Goal: Task Accomplishment & Management: Manage account settings

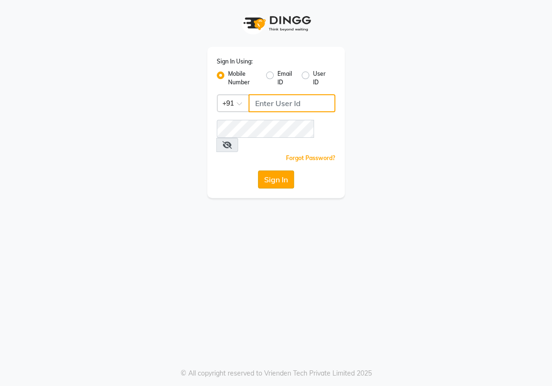
type input "8767365003"
click at [277, 171] on button "Sign In" at bounding box center [276, 180] width 36 height 18
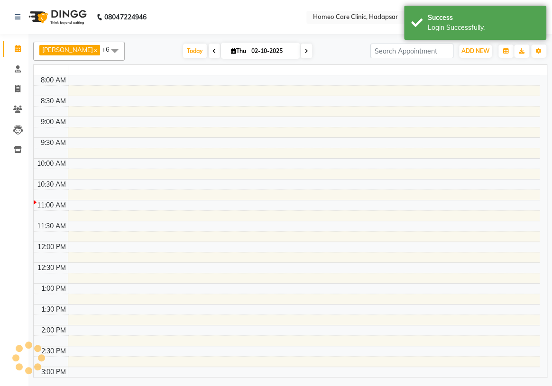
select select "en"
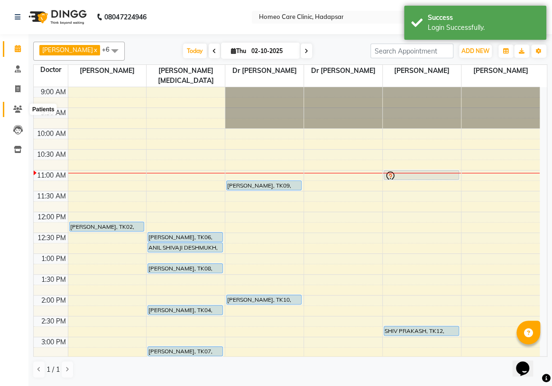
click at [19, 104] on span at bounding box center [17, 109] width 17 height 11
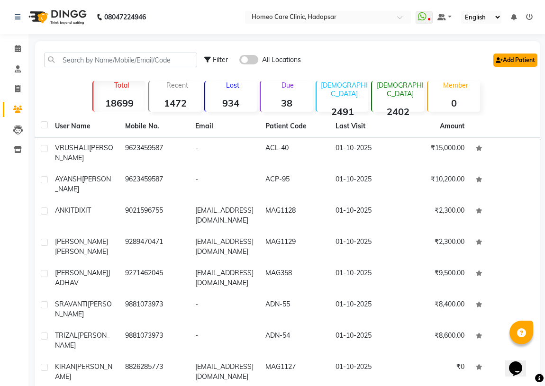
click at [510, 59] on link "Add Patient" at bounding box center [516, 60] width 44 height 13
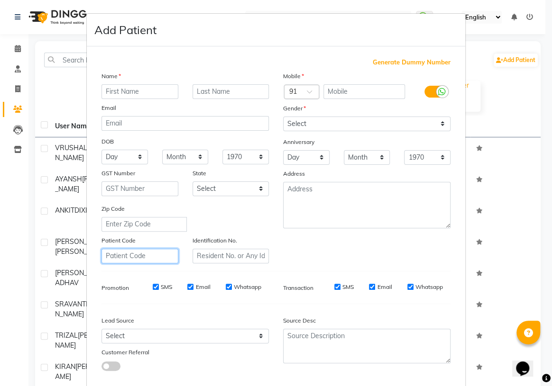
click at [119, 261] on input "text" at bounding box center [139, 256] width 77 height 15
type input "B"
drag, startPoint x: 153, startPoint y: 257, endPoint x: 62, endPoint y: 265, distance: 91.3
click at [62, 265] on ngb-modal-window "Add Patient Generate Dummy Number Name Email DOB Day 01 02 03 04 05 06 07 08 09…" at bounding box center [276, 193] width 552 height 386
type input "VND-428"
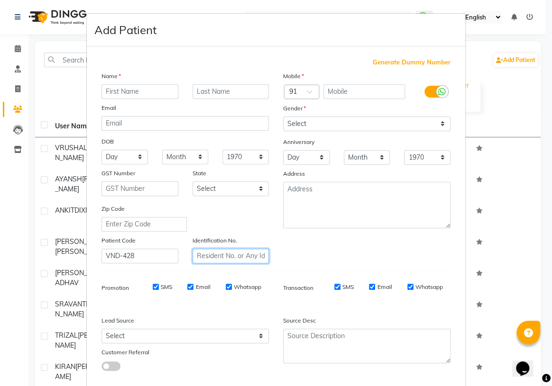
click at [216, 256] on input "text" at bounding box center [230, 256] width 77 height 15
paste input "VND-428"
type input "VND-428"
click at [125, 86] on input "text" at bounding box center [139, 91] width 77 height 15
type input "PIYUSH"
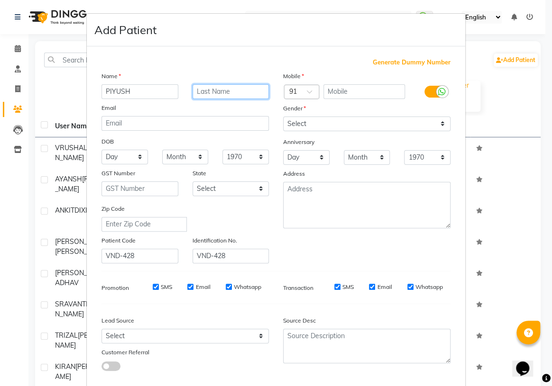
click at [222, 88] on input "text" at bounding box center [230, 91] width 77 height 15
type input "SAINI"
click at [365, 89] on input "text" at bounding box center [364, 91] width 82 height 15
type input "7877241819"
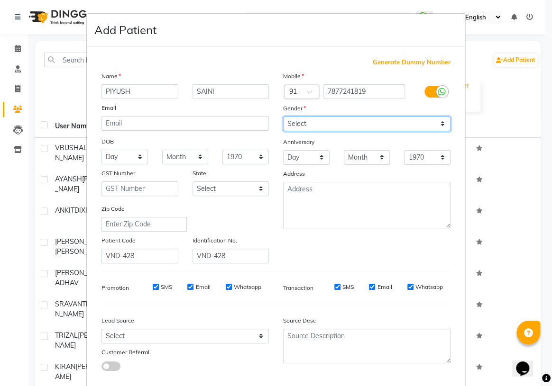
click at [346, 123] on select "Select [DEMOGRAPHIC_DATA] [DEMOGRAPHIC_DATA] Other Prefer Not To Say" at bounding box center [366, 124] width 167 height 15
select select "[DEMOGRAPHIC_DATA]"
click at [283, 117] on select "Select [DEMOGRAPHIC_DATA] [DEMOGRAPHIC_DATA] Other Prefer Not To Say" at bounding box center [366, 124] width 167 height 15
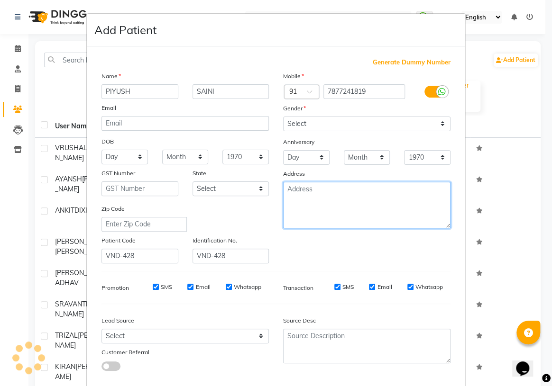
click at [296, 196] on textarea at bounding box center [366, 205] width 167 height 46
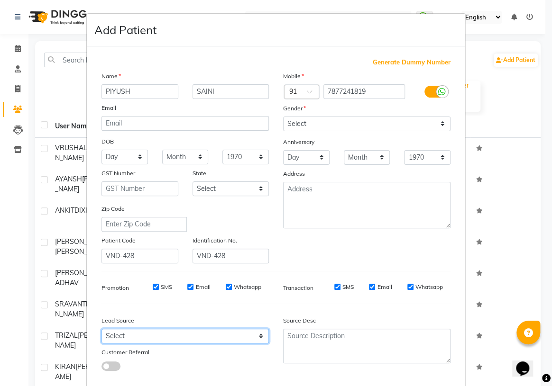
click at [151, 335] on select "Select Walk-in Referral Internet Friend Word of Mouth Advertisement Facebook Ju…" at bounding box center [184, 336] width 167 height 15
select select "50944"
click at [101, 331] on select "Select Walk-in Referral Internet Friend Word of Mouth Advertisement Facebook Ju…" at bounding box center [184, 336] width 167 height 15
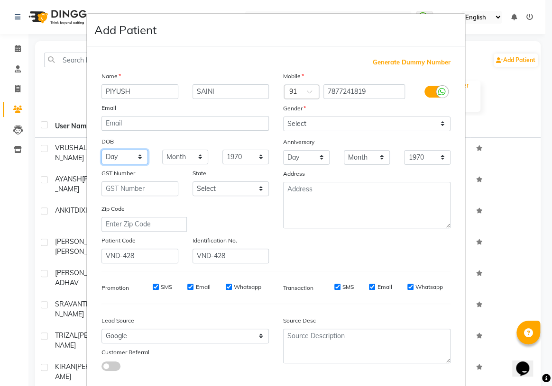
click at [131, 163] on select "Day 01 02 03 04 05 06 07 08 09 10 11 12 13 14 15 16 17 18 19 20 21 22 23 24 25 …" at bounding box center [124, 157] width 46 height 15
select select "18"
click at [101, 150] on select "Day 01 02 03 04 05 06 07 08 09 10 11 12 13 14 15 16 17 18 19 20 21 22 23 24 25 …" at bounding box center [124, 157] width 46 height 15
click at [173, 152] on select "Month January February March April May June July August September October Novem…" at bounding box center [185, 157] width 46 height 15
select select "12"
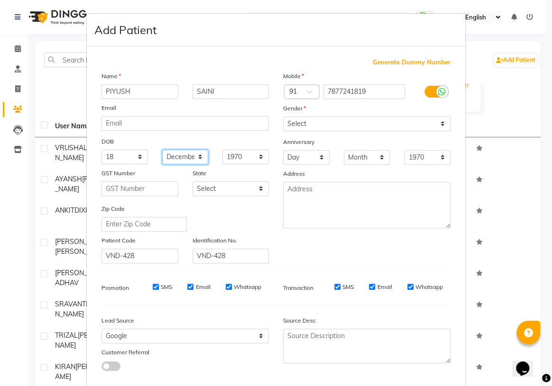
click at [162, 150] on select "Month January February March April May June July August September October Novem…" at bounding box center [185, 157] width 46 height 15
click at [267, 160] on div "1940 1941 1942 1943 1944 1945 1946 1947 1948 1949 1950 1951 1952 1953 1954 1955…" at bounding box center [245, 157] width 61 height 15
click at [251, 158] on select "1940 1941 1942 1943 1944 1945 1946 1947 1948 1949 1950 1951 1952 1953 1954 1955…" at bounding box center [245, 157] width 46 height 15
select select "2003"
click at [222, 150] on select "1940 1941 1942 1943 1944 1945 1946 1947 1948 1949 1950 1951 1952 1953 1954 1955…" at bounding box center [245, 157] width 46 height 15
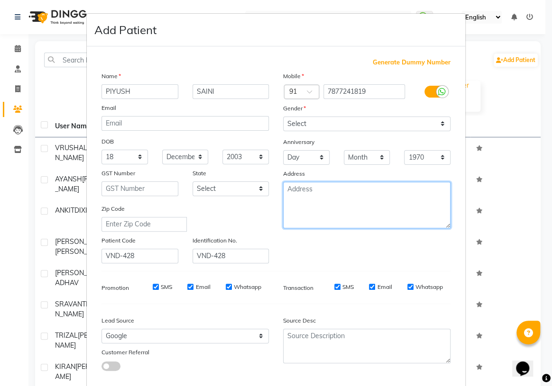
click at [347, 216] on textarea at bounding box center [366, 205] width 167 height 46
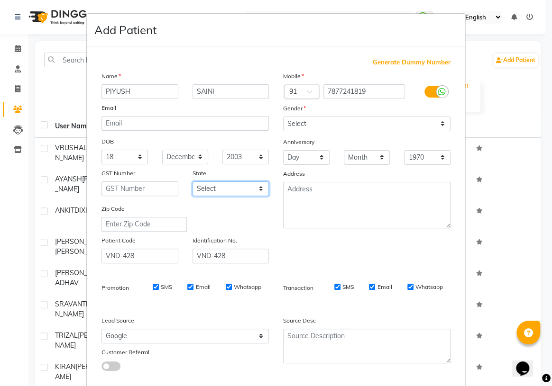
click at [228, 194] on select "Select [GEOGRAPHIC_DATA] [GEOGRAPHIC_DATA] [GEOGRAPHIC_DATA] [GEOGRAPHIC_DATA] …" at bounding box center [230, 189] width 77 height 15
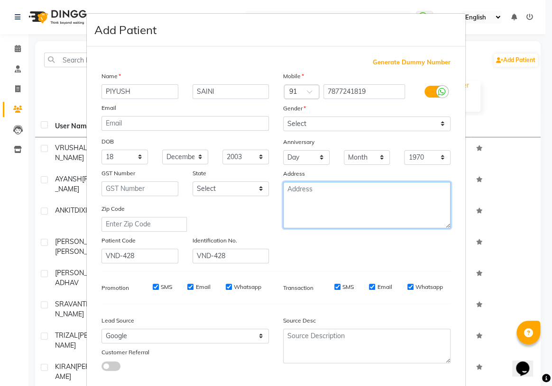
click at [338, 194] on textarea at bounding box center [366, 205] width 167 height 46
type textarea "PHULENAGAR"
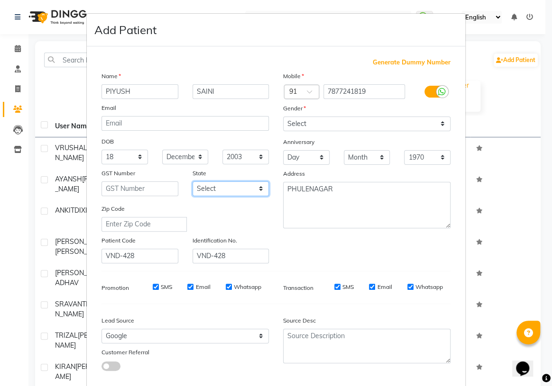
click at [228, 186] on select "Select [GEOGRAPHIC_DATA] [GEOGRAPHIC_DATA] [GEOGRAPHIC_DATA] [GEOGRAPHIC_DATA] …" at bounding box center [230, 189] width 77 height 15
select select "22"
click at [192, 183] on select "Select [GEOGRAPHIC_DATA] [GEOGRAPHIC_DATA] [GEOGRAPHIC_DATA] [GEOGRAPHIC_DATA] …" at bounding box center [230, 189] width 77 height 15
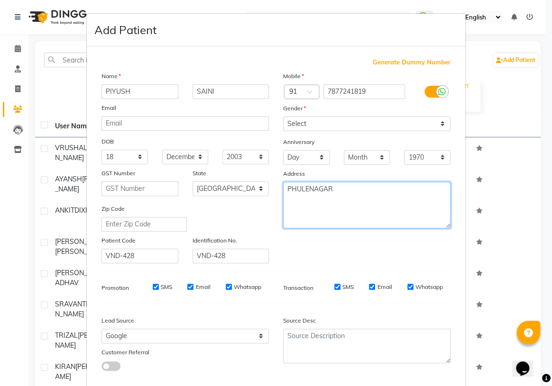
click at [338, 193] on textarea "PHULENAGAR" at bounding box center [366, 205] width 167 height 46
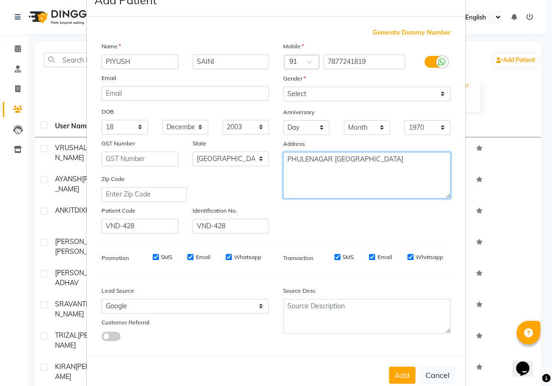
scroll to position [54, 0]
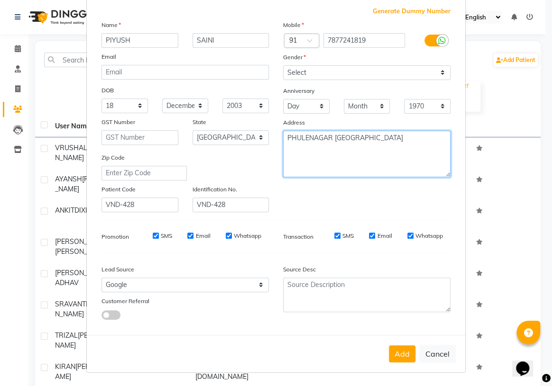
drag, startPoint x: 384, startPoint y: 134, endPoint x: 330, endPoint y: 146, distance: 54.9
click at [333, 138] on textarea "PHULENAGAR [GEOGRAPHIC_DATA]" at bounding box center [366, 154] width 167 height 46
click at [348, 171] on textarea "PHULENAGAR" at bounding box center [366, 154] width 167 height 46
type textarea "PHULENAGAR"
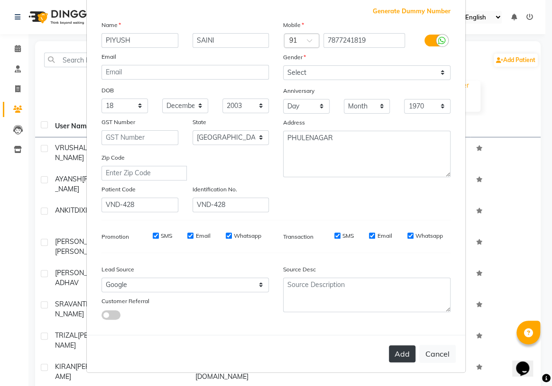
click at [393, 356] on button "Add" at bounding box center [402, 354] width 27 height 17
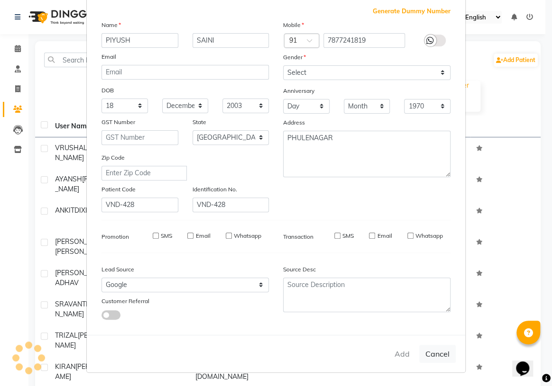
select select
select select "null"
select select
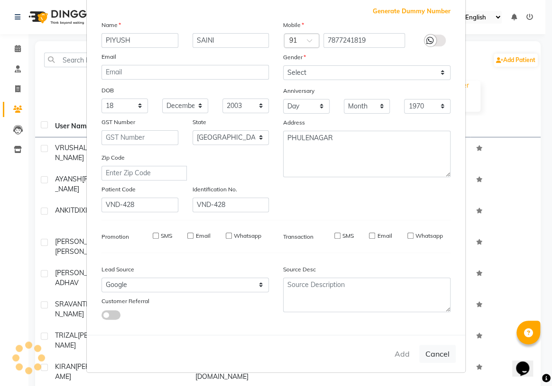
select select
checkbox input "false"
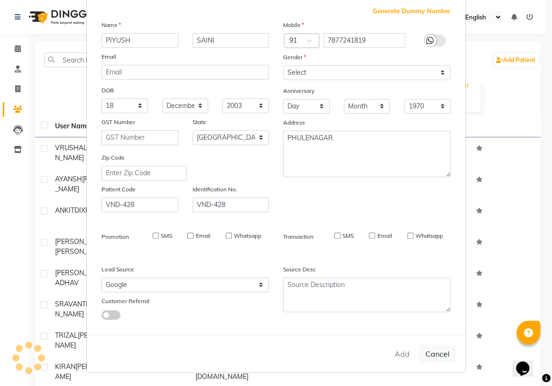
checkbox input "false"
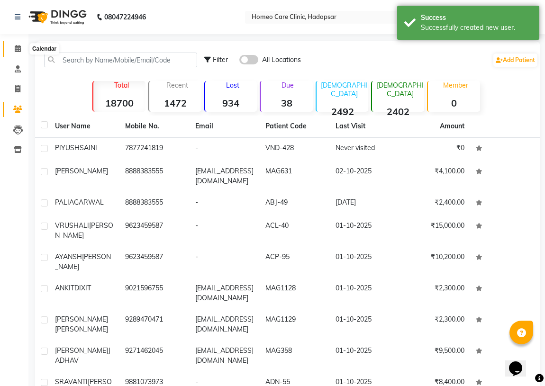
click at [15, 53] on span at bounding box center [17, 49] width 17 height 11
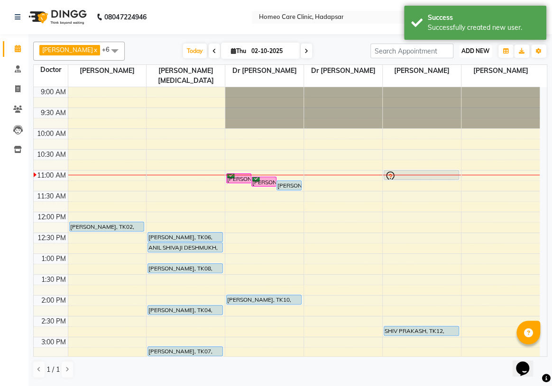
click at [470, 55] on button "ADD NEW Toggle Dropdown" at bounding box center [475, 51] width 33 height 13
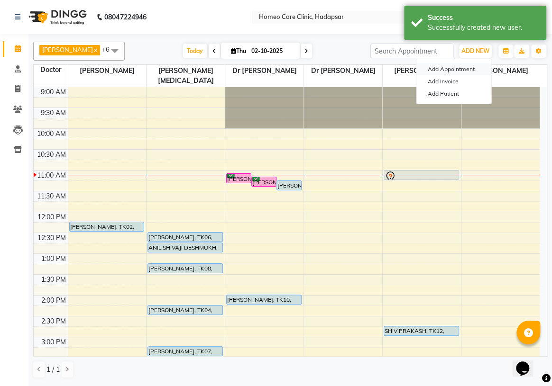
click at [458, 70] on button "Add Appointment" at bounding box center [453, 69] width 75 height 12
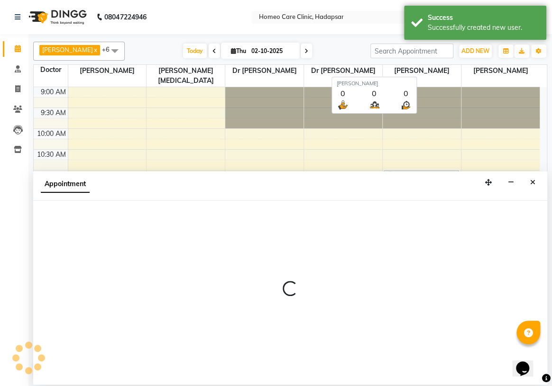
select select "600"
select select "tentative"
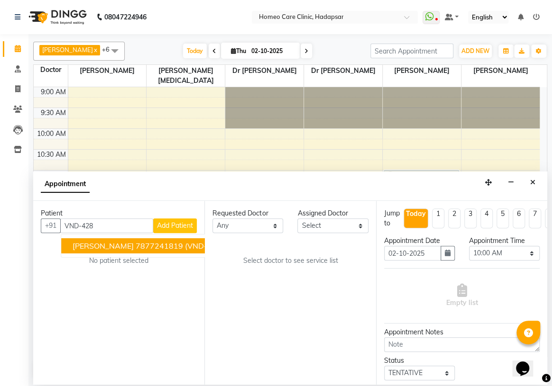
click at [122, 242] on button "[PERSON_NAME] 7877241819 (VND-428)" at bounding box center [149, 245] width 176 height 15
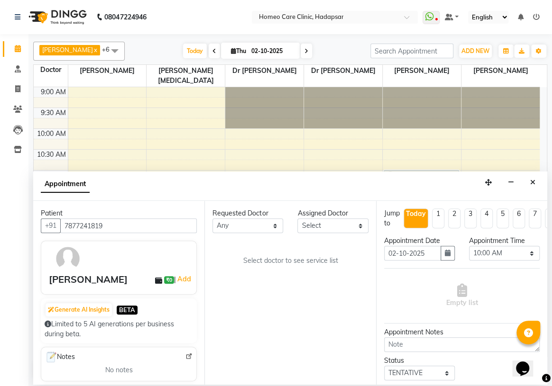
type input "7877241819"
drag, startPoint x: 335, startPoint y: 222, endPoint x: 335, endPoint y: 207, distance: 15.6
click at [335, 222] on select "Select Dingg Support [PERSON_NAME] [PERSON_NAME] [PERSON_NAME] [PERSON_NAME][ME…" at bounding box center [332, 226] width 71 height 15
select select "70882"
click at [297, 219] on select "Select Dingg Support [PERSON_NAME] [PERSON_NAME] [PERSON_NAME] [PERSON_NAME][ME…" at bounding box center [332, 226] width 71 height 15
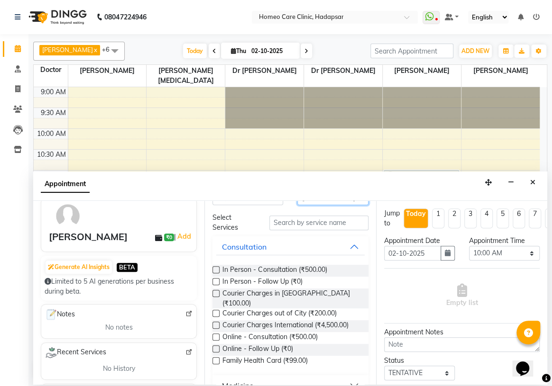
scroll to position [43, 0]
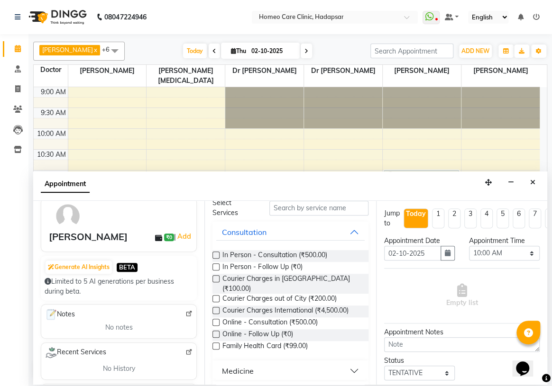
click at [215, 255] on label at bounding box center [215, 255] width 7 height 7
click at [215, 255] on input "checkbox" at bounding box center [215, 256] width 6 height 6
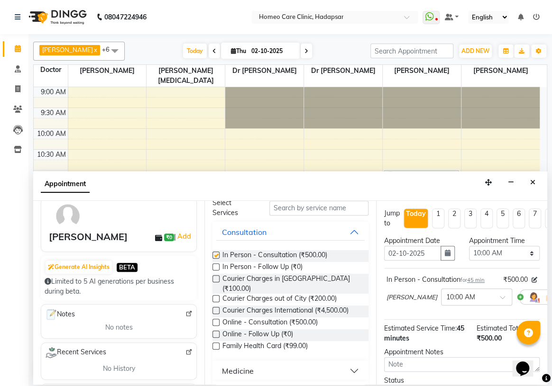
checkbox input "false"
click at [502, 251] on select "Select 10:00 AM 10:05 AM 10:10 AM 10:15 AM 10:20 AM 10:25 AM 10:30 AM 10:35 AM …" at bounding box center [504, 253] width 71 height 15
select select "660"
click at [469, 246] on select "Select 10:00 AM 10:05 AM 10:10 AM 10:15 AM 10:20 AM 10:25 AM 10:30 AM 10:35 AM …" at bounding box center [504, 253] width 71 height 15
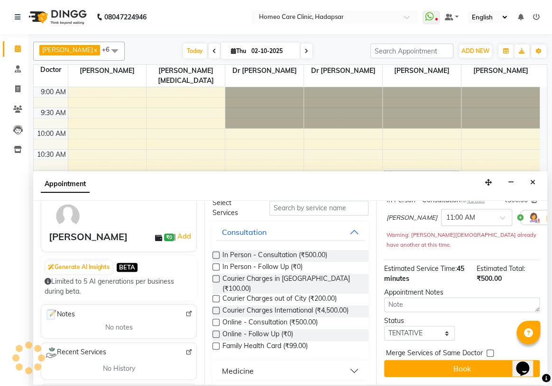
scroll to position [86, 0]
click at [412, 329] on select "Select TENTATIVE CONFIRM CHECK-IN UPCOMING" at bounding box center [419, 333] width 71 height 15
select select "confirm booking"
click at [384, 326] on select "Select TENTATIVE CONFIRM CHECK-IN UPCOMING" at bounding box center [419, 333] width 71 height 15
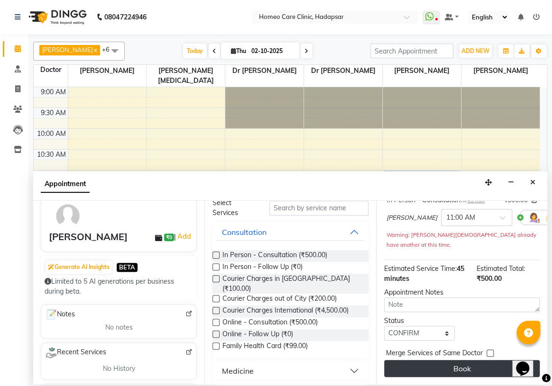
click at [402, 361] on button "Book" at bounding box center [461, 368] width 155 height 17
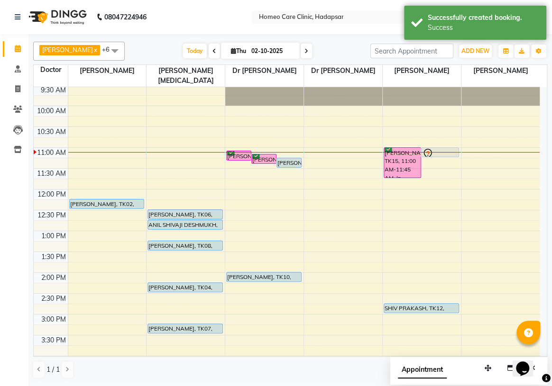
scroll to position [43, 0]
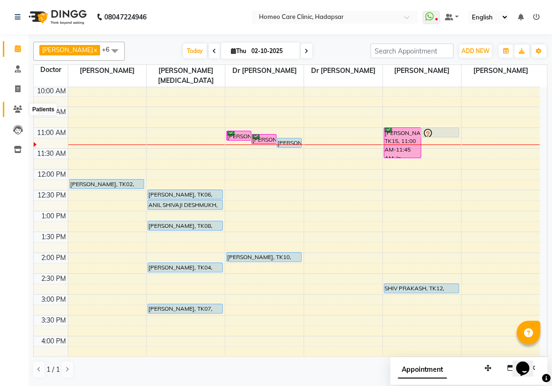
click at [14, 108] on icon at bounding box center [17, 109] width 9 height 7
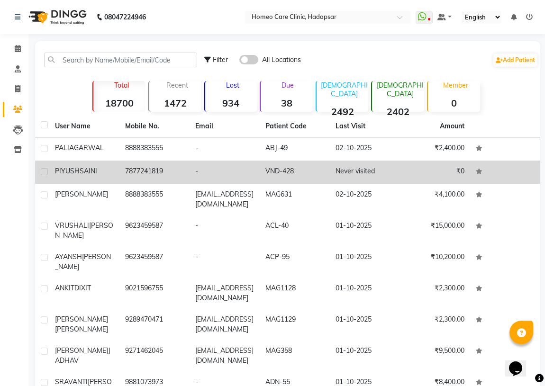
click at [90, 176] on div "[PERSON_NAME]" at bounding box center [84, 171] width 59 height 10
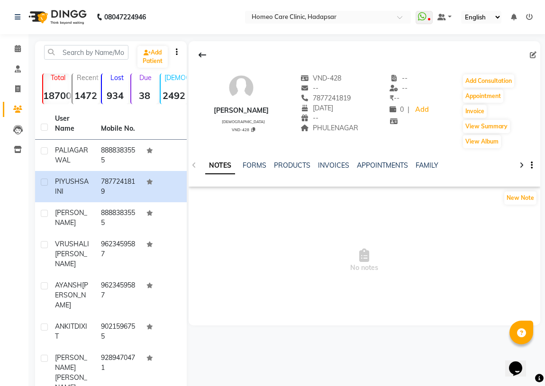
drag, startPoint x: 308, startPoint y: 96, endPoint x: 350, endPoint y: 95, distance: 41.7
click at [350, 95] on div "7877241819" at bounding box center [330, 98] width 58 height 10
copy span "7877241819"
click at [96, 48] on input "text" at bounding box center [86, 52] width 84 height 15
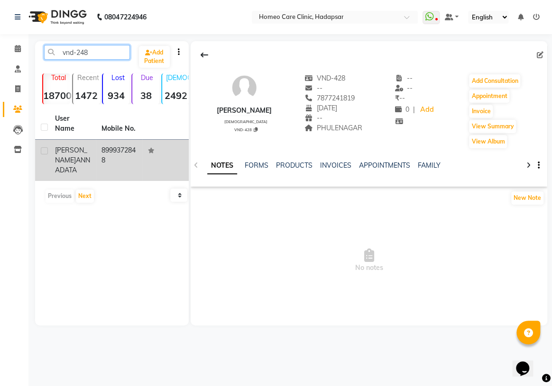
type input "vnd-248"
click at [95, 140] on td "[PERSON_NAME]" at bounding box center [72, 160] width 46 height 41
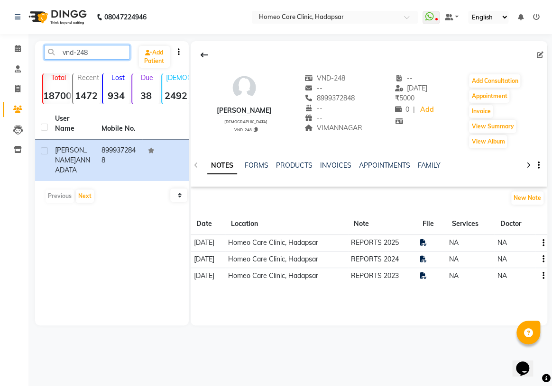
drag, startPoint x: 106, startPoint y: 54, endPoint x: 0, endPoint y: 150, distance: 143.0
click at [0, 77] on app-home "08047224946 Select Location × Homeo Care Clinic, Hadapsar WhatsApp Status ✕ Sta…" at bounding box center [276, 170] width 552 height 340
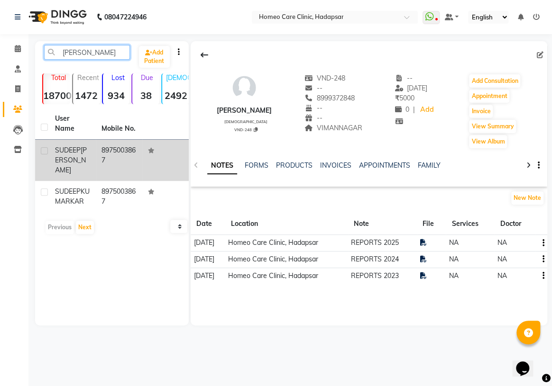
type input "[PERSON_NAME]"
click at [87, 158] on div "[PERSON_NAME]" at bounding box center [72, 161] width 35 height 30
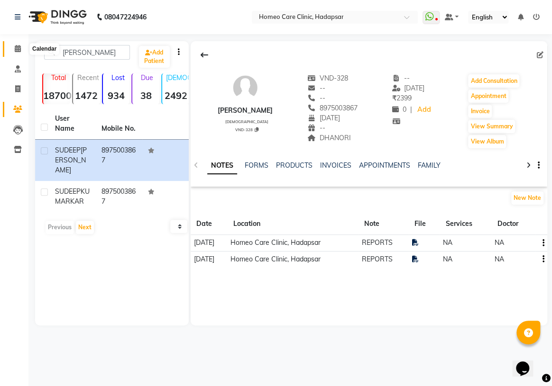
click at [18, 49] on icon at bounding box center [18, 48] width 6 height 7
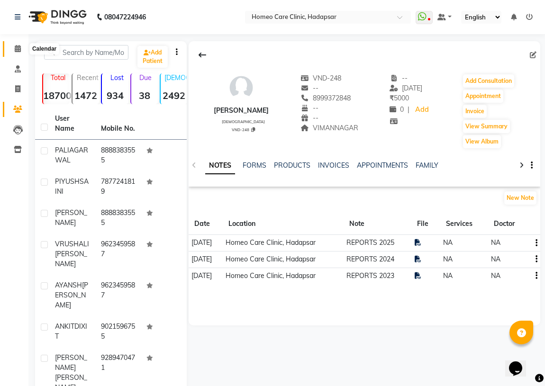
click at [19, 49] on icon at bounding box center [18, 48] width 6 height 7
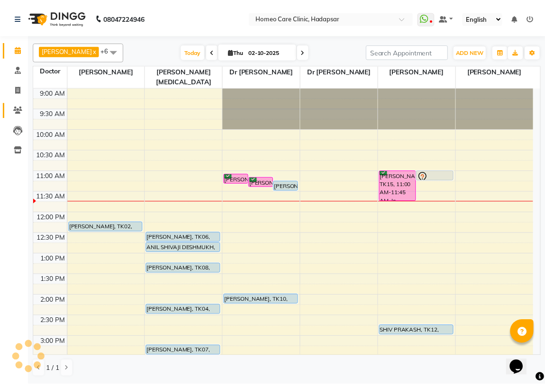
scroll to position [83, 0]
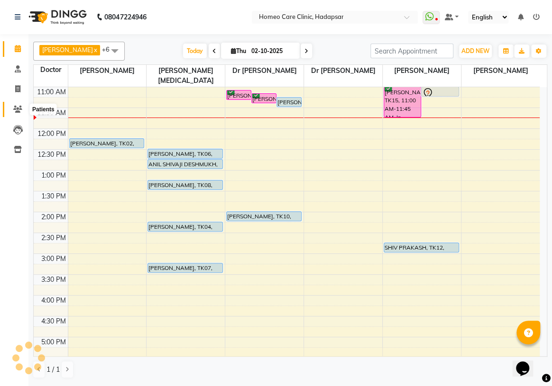
click at [19, 110] on icon at bounding box center [17, 109] width 9 height 7
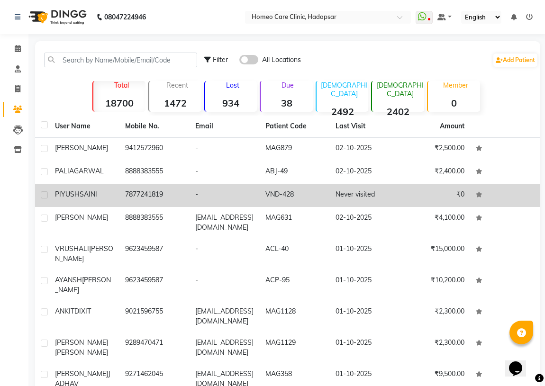
click at [78, 207] on td "[PERSON_NAME]" at bounding box center [84, 195] width 70 height 23
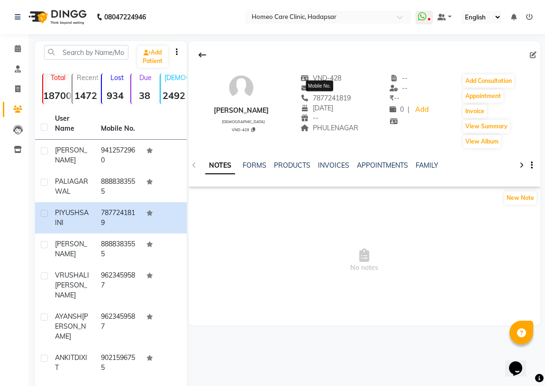
drag, startPoint x: 308, startPoint y: 99, endPoint x: 346, endPoint y: 101, distance: 38.0
click at [346, 101] on span "7877241819" at bounding box center [326, 98] width 50 height 9
copy span "7877241819"
click at [502, 83] on button "Add Consultation" at bounding box center [488, 80] width 51 height 13
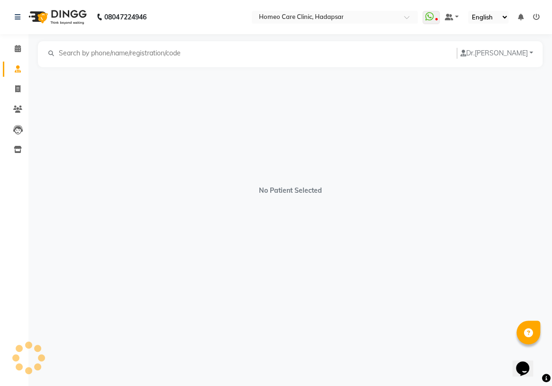
select select "[DEMOGRAPHIC_DATA]"
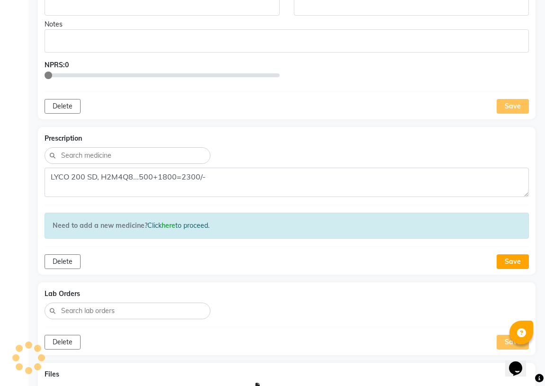
scroll to position [215, 0]
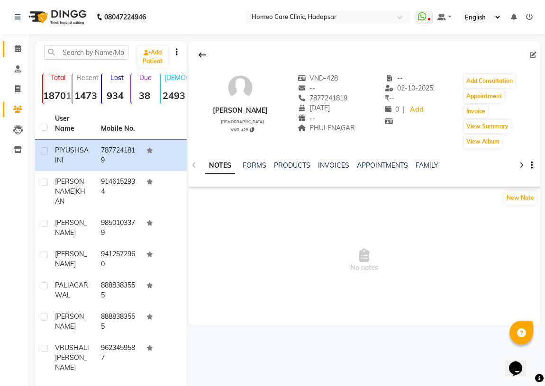
click at [20, 50] on icon at bounding box center [18, 48] width 6 height 7
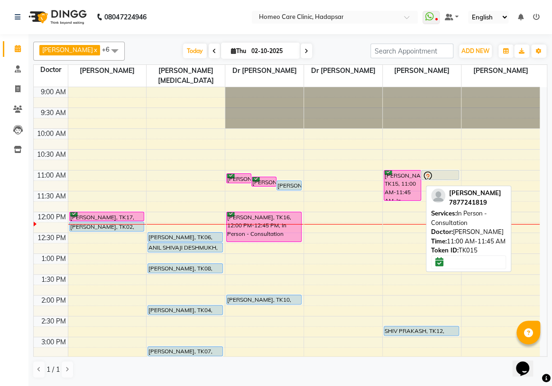
click at [407, 171] on div "[PERSON_NAME], TK15, 11:00 AM-11:45 AM, In Person - Consultation" at bounding box center [402, 186] width 37 height 30
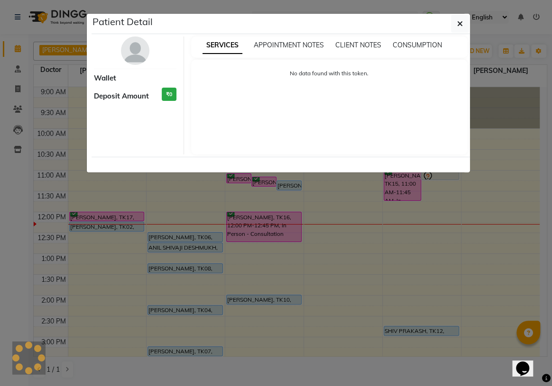
select select "6"
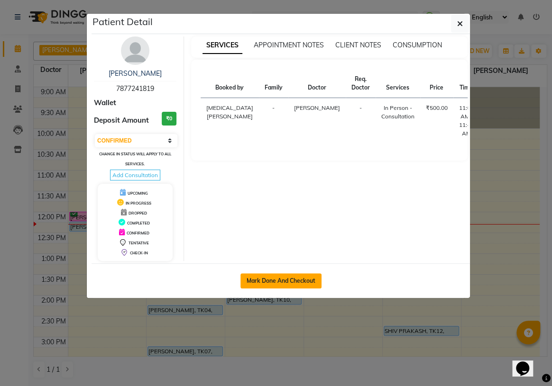
click at [303, 278] on button "Mark Done And Checkout" at bounding box center [280, 281] width 81 height 15
select select "service"
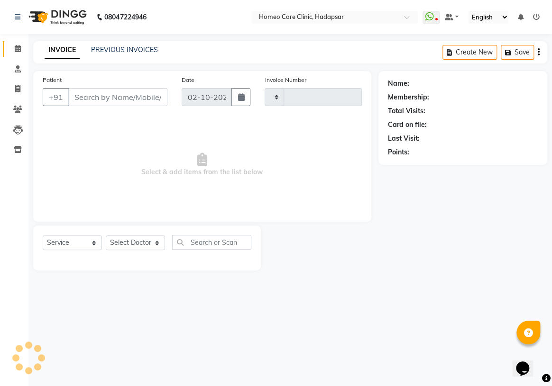
type input "3681"
select select "7485"
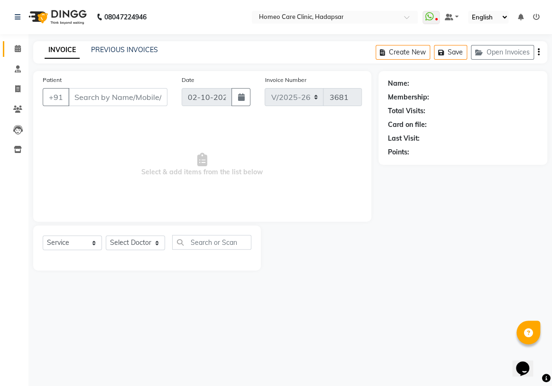
type input "7877241819"
select select "70882"
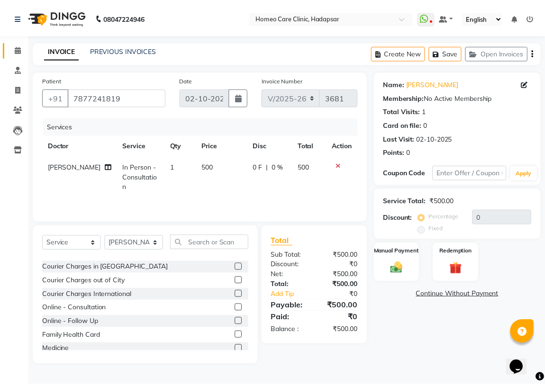
scroll to position [43, 0]
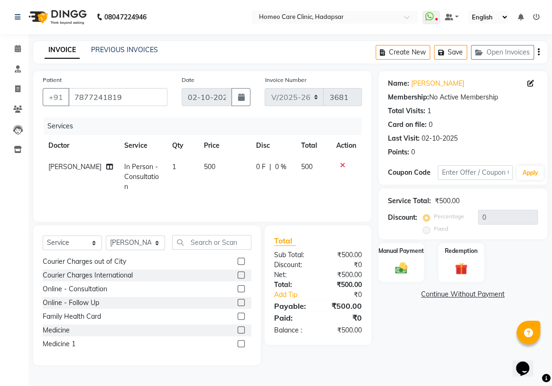
click at [238, 330] on label at bounding box center [241, 330] width 7 height 7
click at [238, 330] on input "checkbox" at bounding box center [241, 331] width 6 height 6
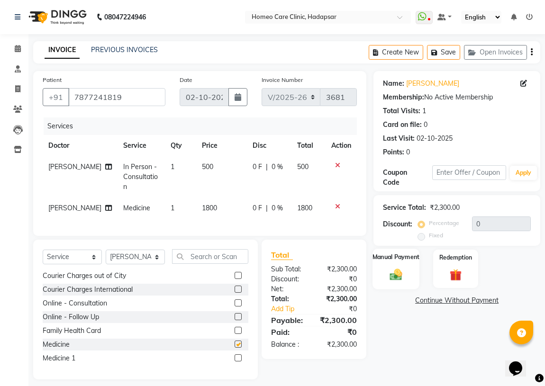
checkbox input "false"
click at [393, 269] on img at bounding box center [396, 274] width 20 height 15
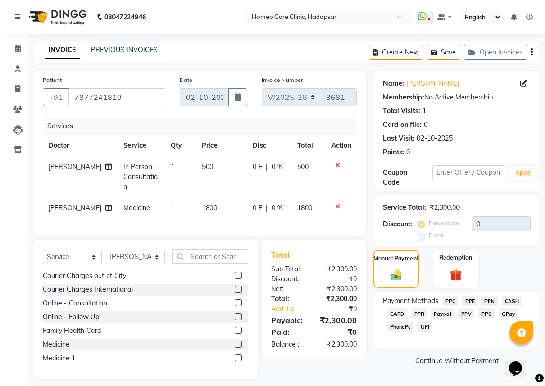
click at [420, 316] on span "PPR" at bounding box center [419, 314] width 16 height 11
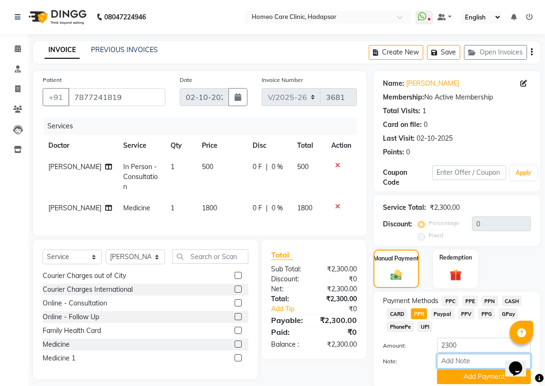
click at [450, 365] on input "Note:" at bounding box center [484, 361] width 94 height 15
type input "PPR"
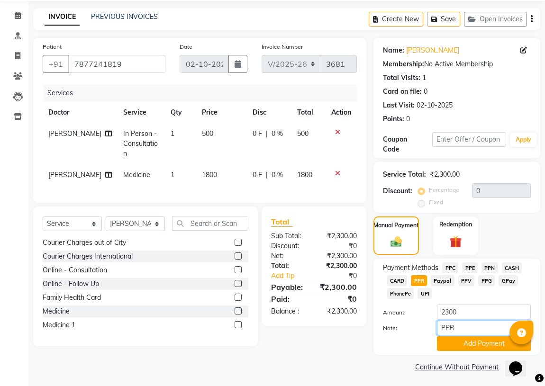
scroll to position [35, 0]
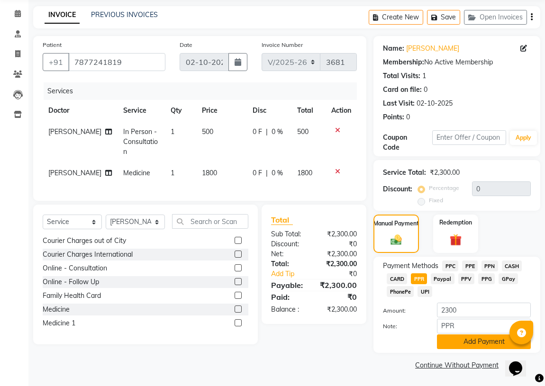
click at [449, 339] on button "Add Payment" at bounding box center [484, 342] width 94 height 15
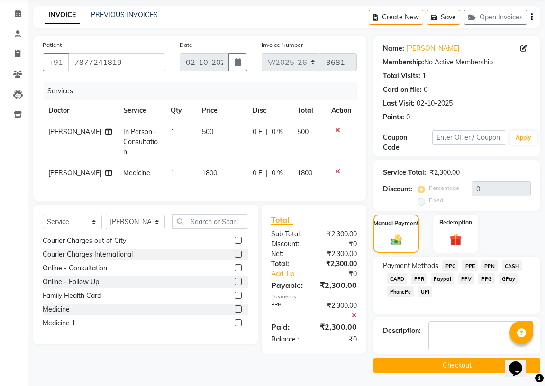
click at [402, 361] on button "Checkout" at bounding box center [457, 365] width 167 height 15
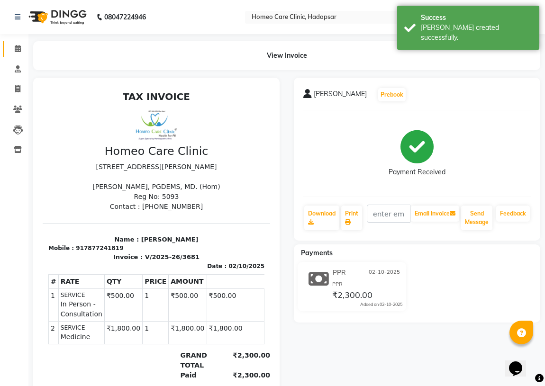
click at [18, 41] on link "Calendar" at bounding box center [14, 49] width 23 height 16
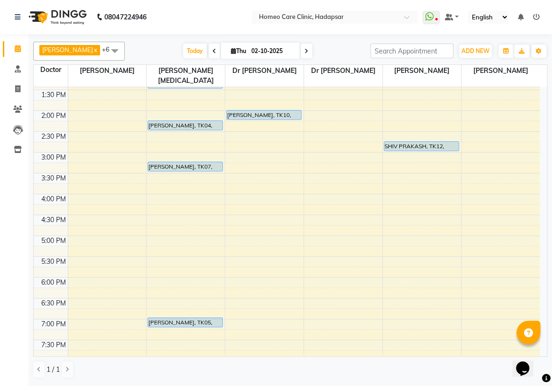
scroll to position [86, 0]
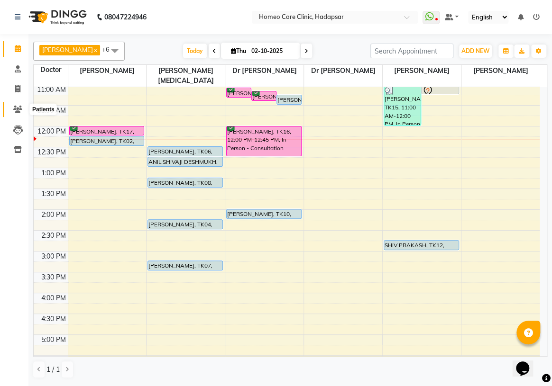
click at [17, 106] on icon at bounding box center [17, 109] width 9 height 7
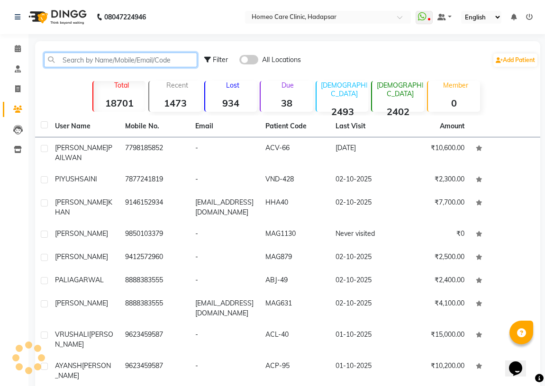
click at [97, 56] on input "text" at bounding box center [120, 60] width 153 height 15
paste input "VND-88"
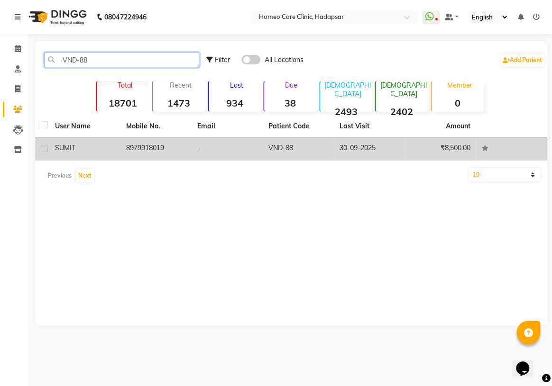
type input "VND-88"
click at [101, 143] on div "SUMIT" at bounding box center [85, 148] width 60 height 10
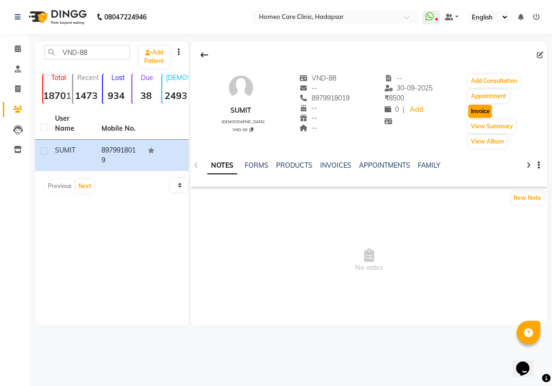
click at [477, 109] on button "Invoice" at bounding box center [480, 111] width 24 height 13
select select "service"
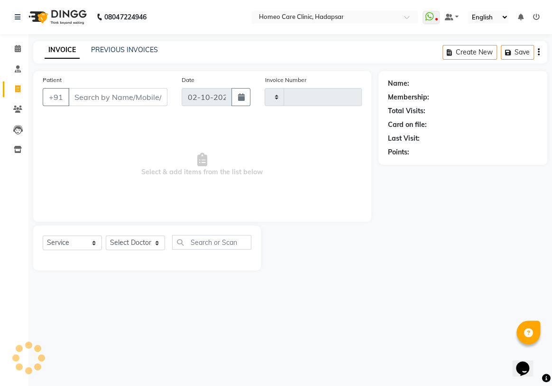
type input "3682"
select select "7485"
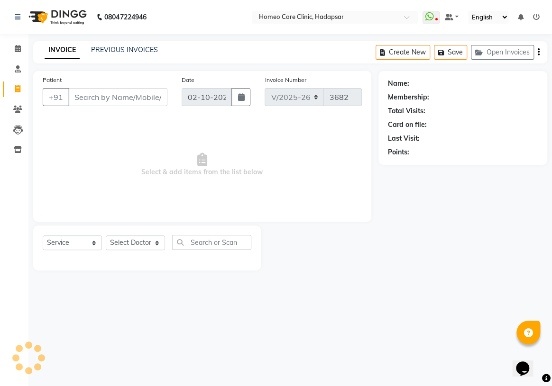
type input "8979918019"
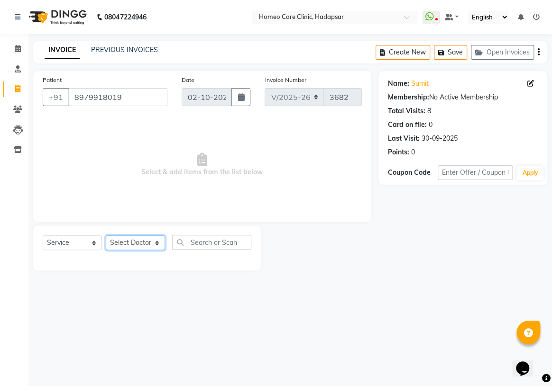
click at [156, 241] on select "Select Doctor Dingg Support [PERSON_NAME] [PERSON_NAME] [PERSON_NAME] [PERSON_N…" at bounding box center [135, 243] width 59 height 15
select select "70882"
click at [106, 236] on select "Select Doctor Dingg Support [PERSON_NAME] [PERSON_NAME] [PERSON_NAME] [PERSON_N…" at bounding box center [135, 243] width 59 height 15
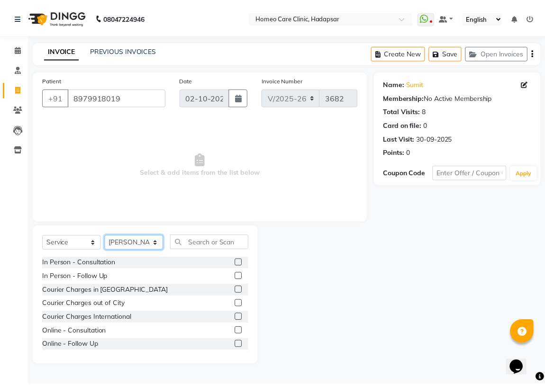
scroll to position [43, 0]
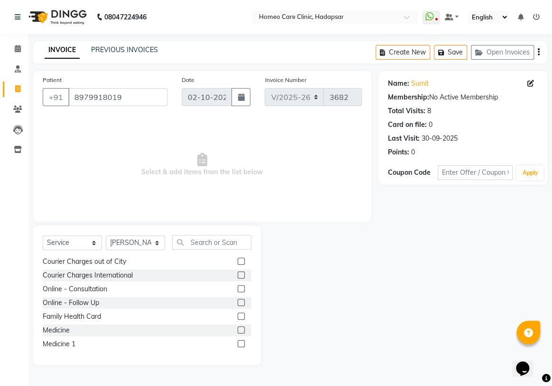
click at [238, 332] on label at bounding box center [241, 330] width 7 height 7
click at [238, 332] on input "checkbox" at bounding box center [241, 331] width 6 height 6
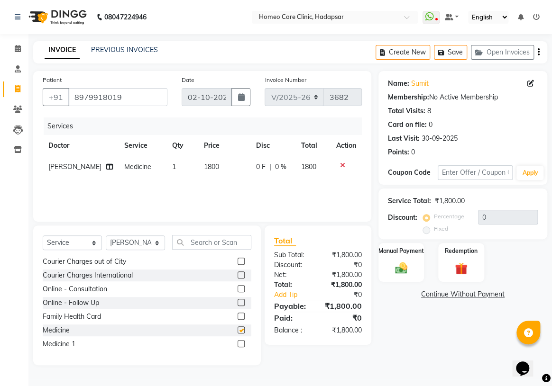
checkbox input "false"
click at [238, 260] on label at bounding box center [241, 261] width 7 height 7
click at [238, 260] on input "checkbox" at bounding box center [241, 262] width 6 height 6
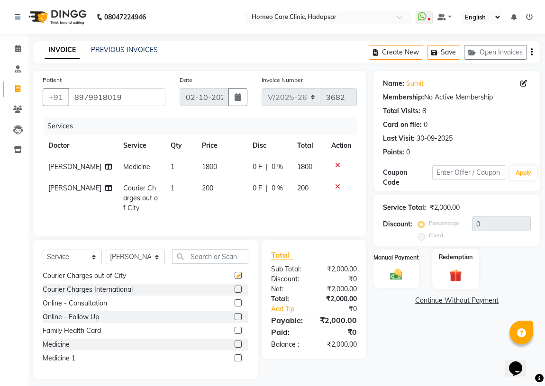
checkbox input "false"
click at [392, 275] on img at bounding box center [396, 274] width 20 height 15
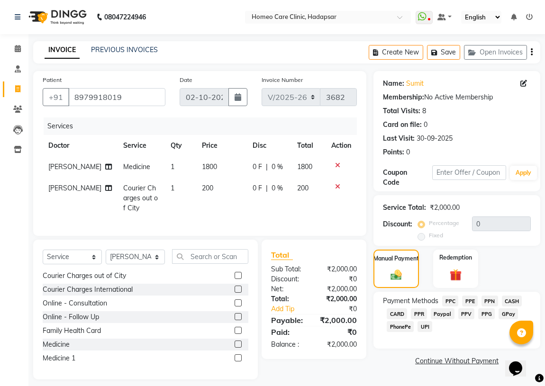
click at [417, 314] on span "PPR" at bounding box center [419, 314] width 16 height 11
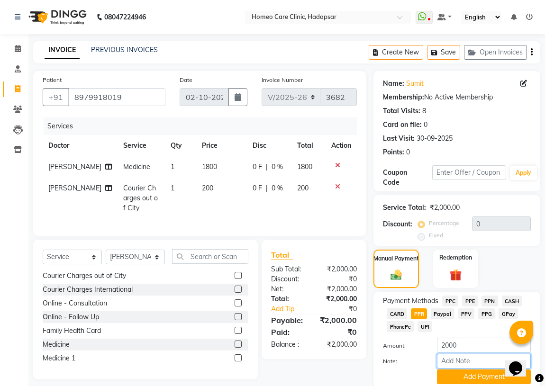
drag, startPoint x: 458, startPoint y: 362, endPoint x: 450, endPoint y: 349, distance: 14.7
click at [458, 362] on input "Note:" at bounding box center [484, 361] width 94 height 15
type input "PPR"
click at [468, 379] on button "Add Payment" at bounding box center [484, 377] width 94 height 15
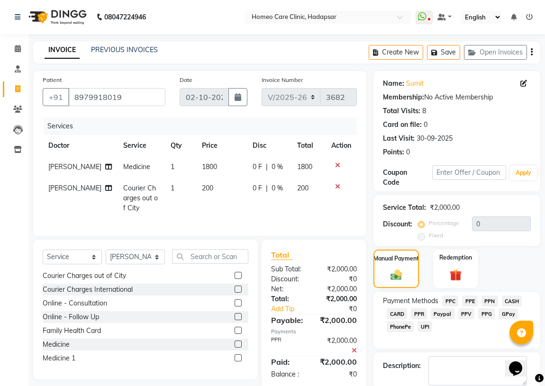
scroll to position [35, 0]
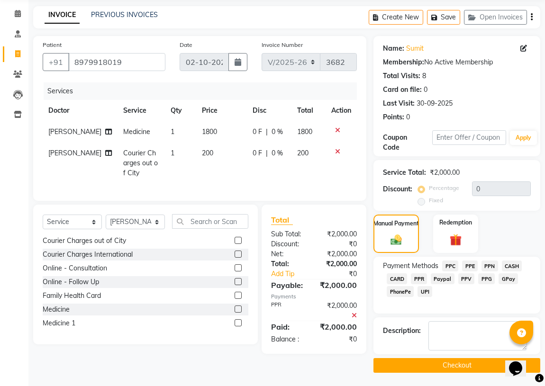
click at [434, 367] on button "Checkout" at bounding box center [457, 365] width 167 height 15
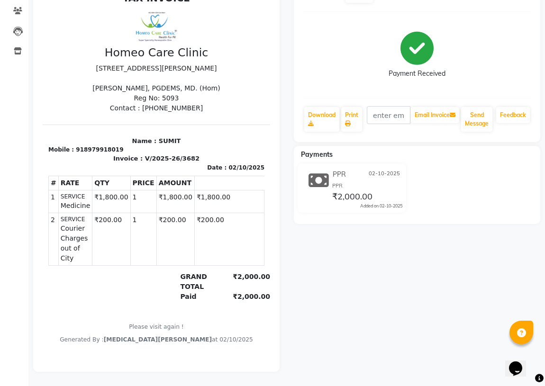
select select "service"
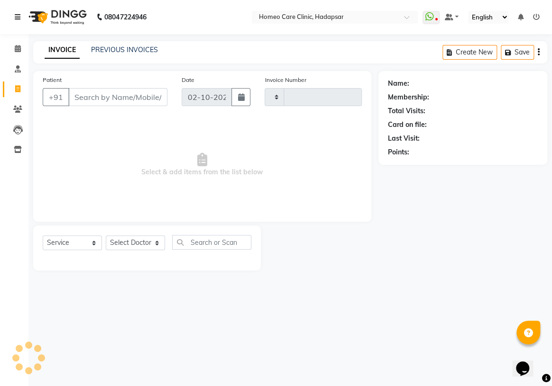
type input "3683"
select select "7485"
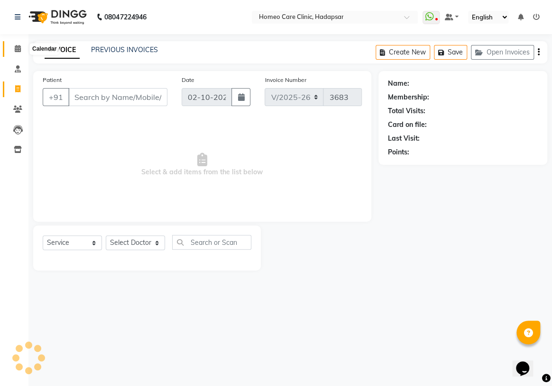
click at [11, 45] on span at bounding box center [17, 49] width 17 height 11
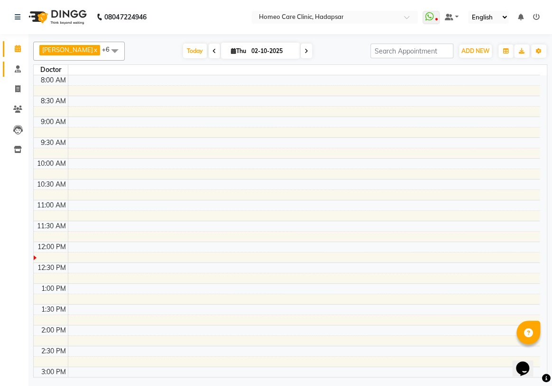
select select "service"
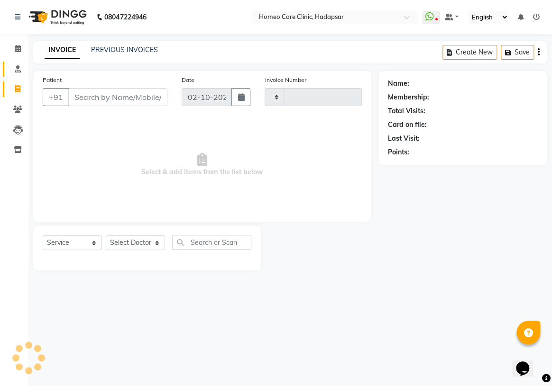
type input "3683"
select select "7485"
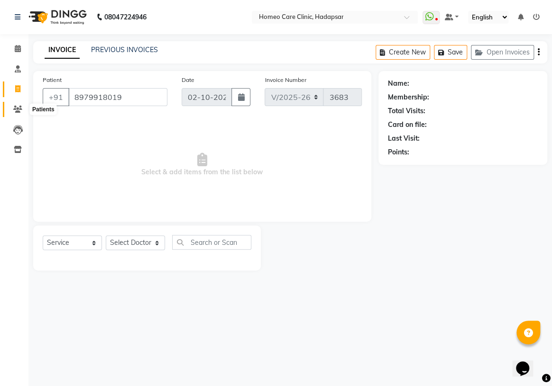
click at [21, 112] on icon at bounding box center [17, 109] width 9 height 7
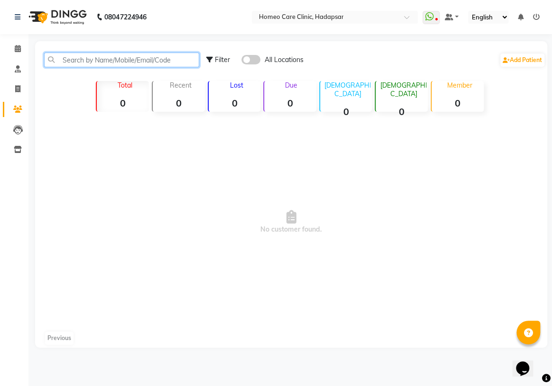
click at [93, 60] on input "text" at bounding box center [121, 60] width 155 height 15
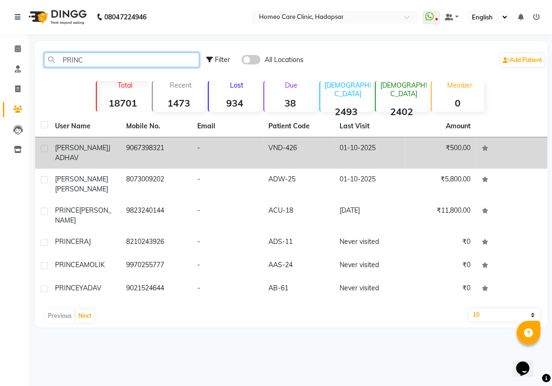
type input "PRINC"
click at [137, 149] on td "9067398321" at bounding box center [155, 152] width 71 height 31
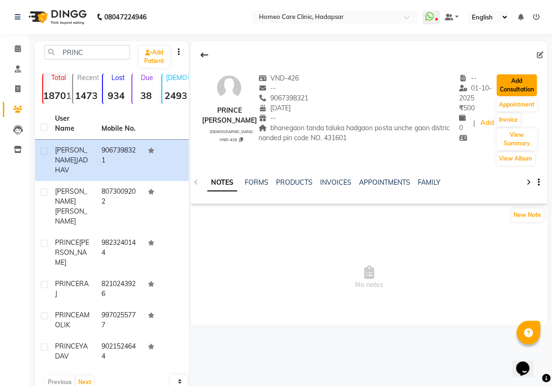
click at [517, 85] on button "Add Consultation" at bounding box center [516, 85] width 40 height 22
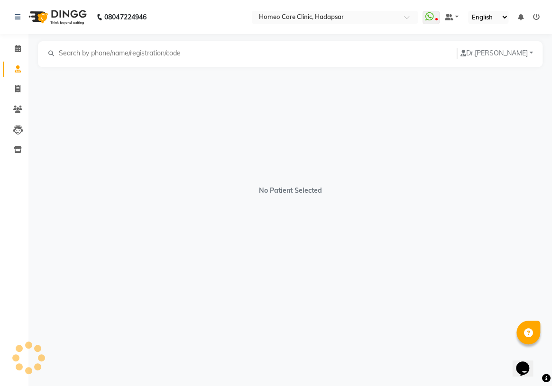
select select "[DEMOGRAPHIC_DATA]"
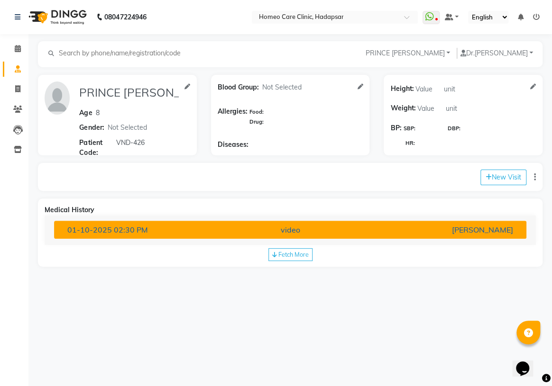
click at [304, 229] on div "video" at bounding box center [289, 229] width 153 height 11
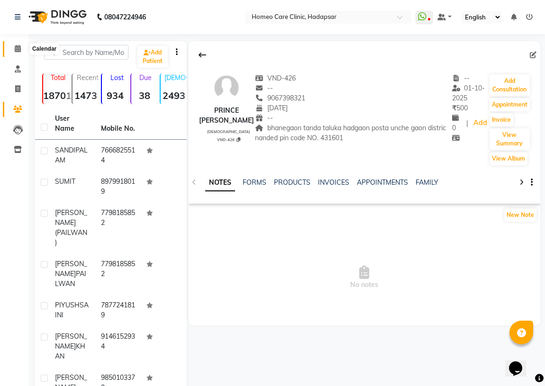
click at [17, 45] on icon at bounding box center [18, 48] width 6 height 7
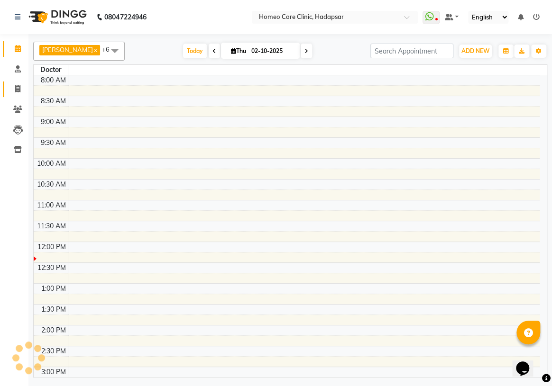
scroll to position [125, 0]
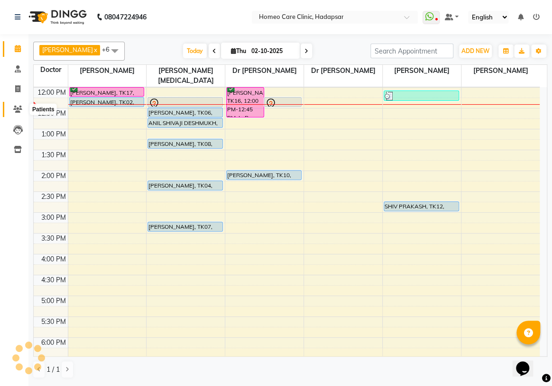
click at [18, 111] on icon at bounding box center [17, 109] width 9 height 7
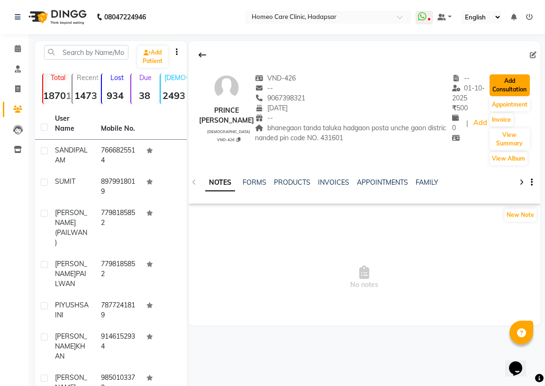
click at [520, 89] on button "Add Consultation" at bounding box center [510, 85] width 40 height 22
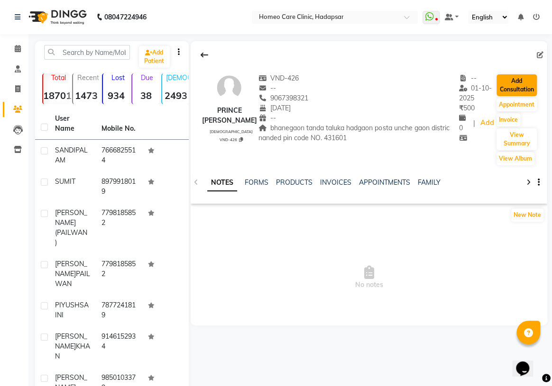
select select "[DEMOGRAPHIC_DATA]"
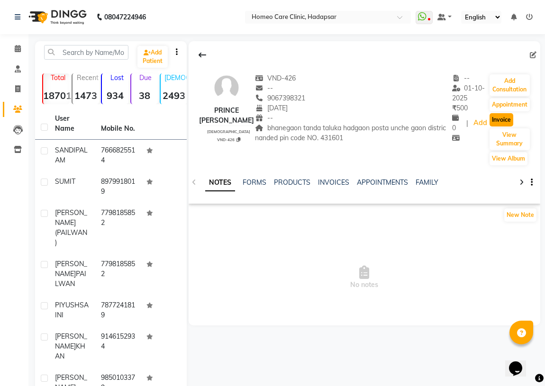
click at [501, 120] on button "Invoice" at bounding box center [502, 119] width 24 height 13
select select "service"
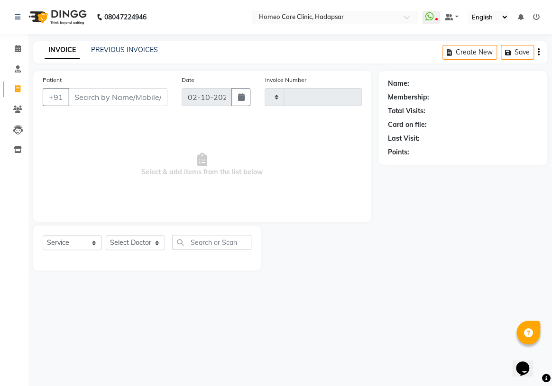
type input "3683"
select select "7485"
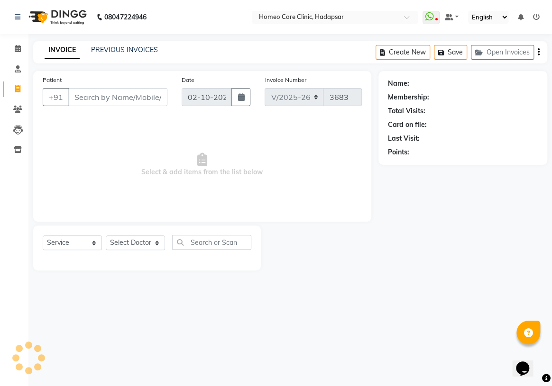
type input "9067398321"
click at [143, 244] on select "Select Doctor Dingg Support [PERSON_NAME] [PERSON_NAME] [PERSON_NAME] [PERSON_N…" at bounding box center [135, 243] width 59 height 15
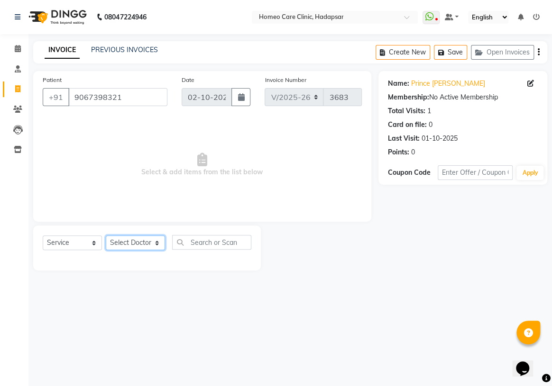
select select "70882"
click at [106, 236] on select "Select Doctor Dingg Support [PERSON_NAME] [PERSON_NAME] [PERSON_NAME] [PERSON_N…" at bounding box center [135, 243] width 59 height 15
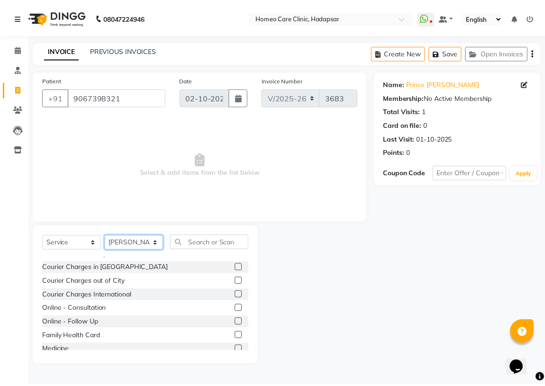
scroll to position [43, 0]
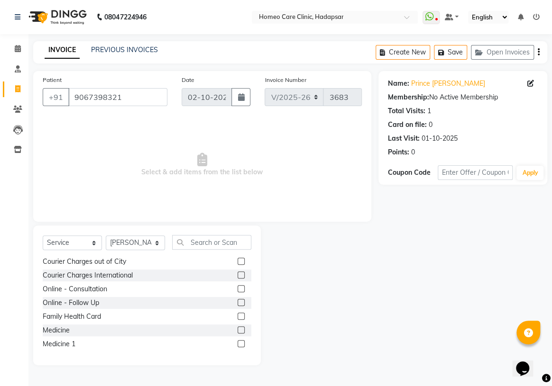
click at [238, 329] on label at bounding box center [241, 330] width 7 height 7
click at [238, 329] on input "checkbox" at bounding box center [241, 331] width 6 height 6
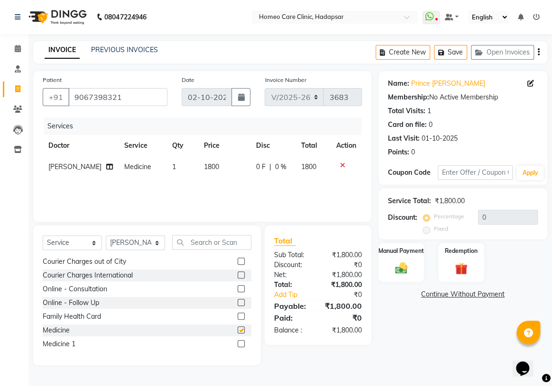
checkbox input "false"
click at [238, 258] on label at bounding box center [241, 261] width 7 height 7
click at [238, 259] on input "checkbox" at bounding box center [241, 262] width 6 height 6
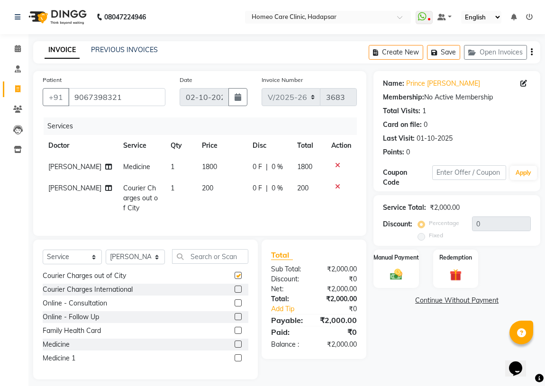
checkbox input "false"
click at [202, 167] on span "1800" at bounding box center [209, 167] width 15 height 9
select select "70882"
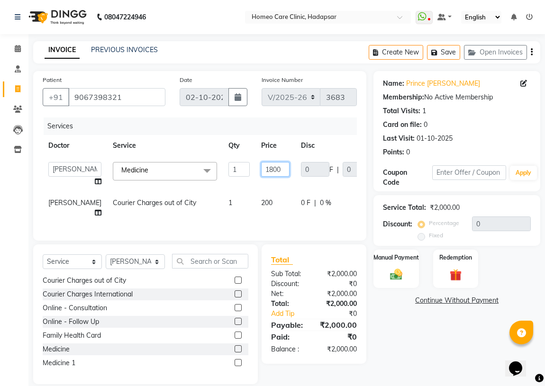
click at [261, 166] on input "1800" at bounding box center [275, 169] width 28 height 15
type input "1200"
click at [389, 348] on div "Name: Prince [PERSON_NAME] Membership: No Active Membership Total Visits: 1 Car…" at bounding box center [461, 227] width 174 height 313
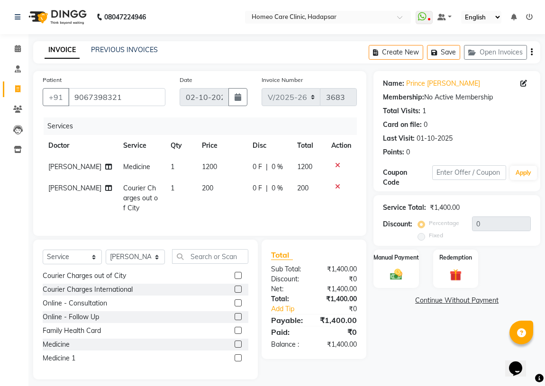
click at [202, 166] on span "1200" at bounding box center [209, 167] width 15 height 9
select select "70882"
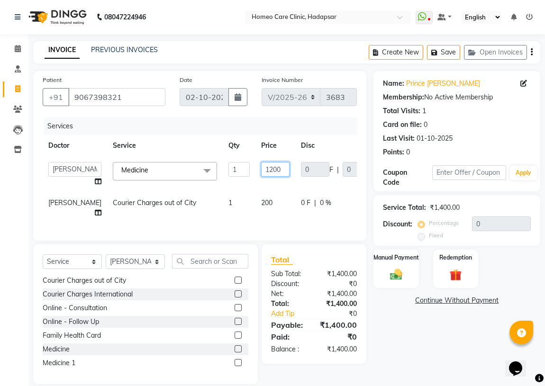
click at [261, 170] on input "1200" at bounding box center [275, 169] width 28 height 15
type input "1400"
click at [437, 341] on div "Name: Prince [PERSON_NAME] Membership: No Active Membership Total Visits: 1 Car…" at bounding box center [461, 227] width 174 height 313
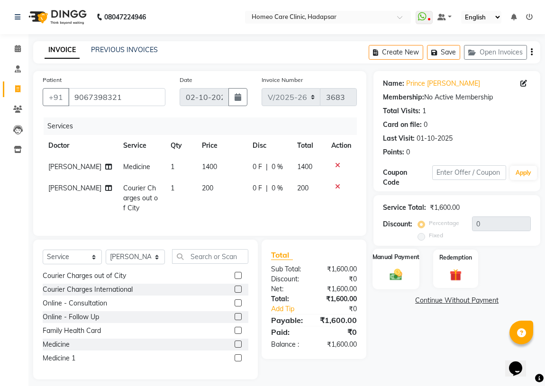
click at [401, 285] on div "Manual Payment" at bounding box center [396, 269] width 47 height 40
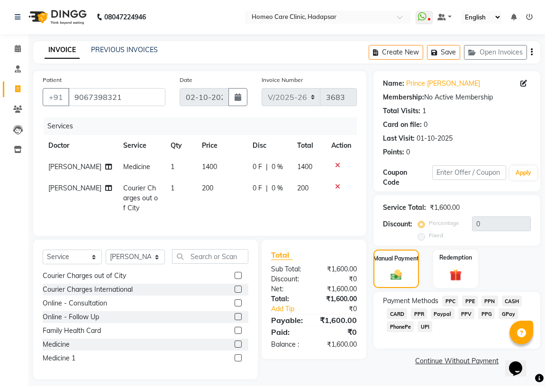
click at [419, 313] on span "PPR" at bounding box center [419, 314] width 16 height 11
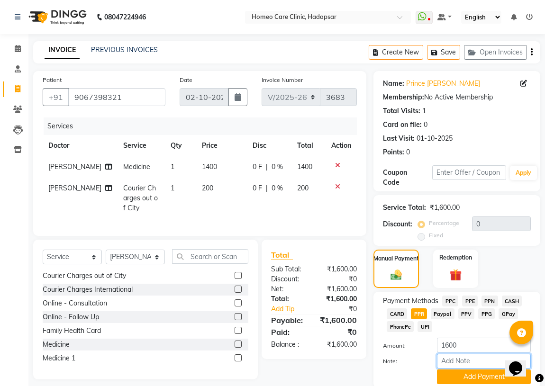
click at [452, 363] on input "Note:" at bounding box center [484, 361] width 94 height 15
type input "PPR"
click at [446, 376] on button "Add Payment" at bounding box center [484, 377] width 94 height 15
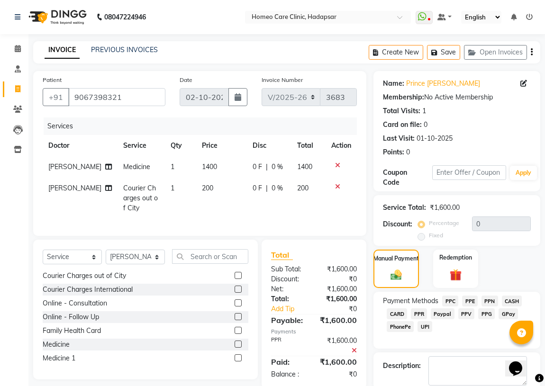
scroll to position [35, 0]
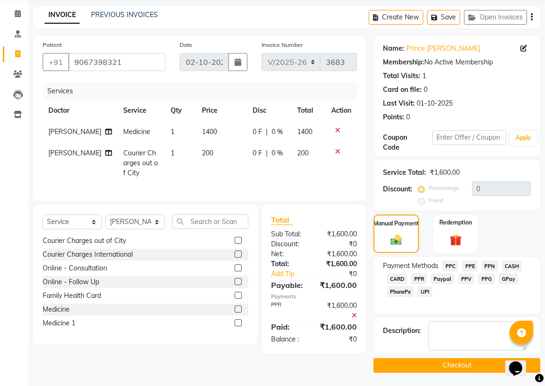
click at [447, 366] on button "Checkout" at bounding box center [457, 365] width 167 height 15
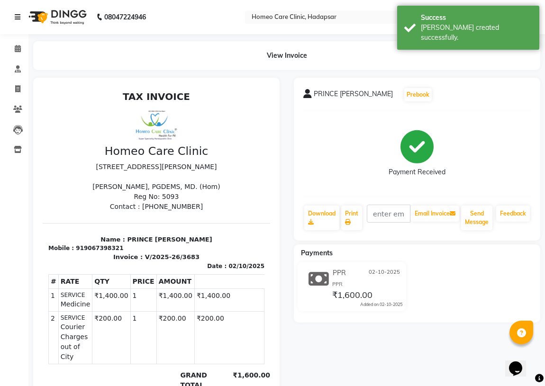
select select "service"
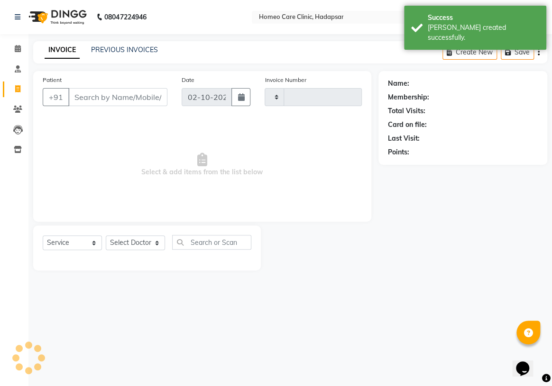
type input "3684"
select select "7485"
type input "9067398321"
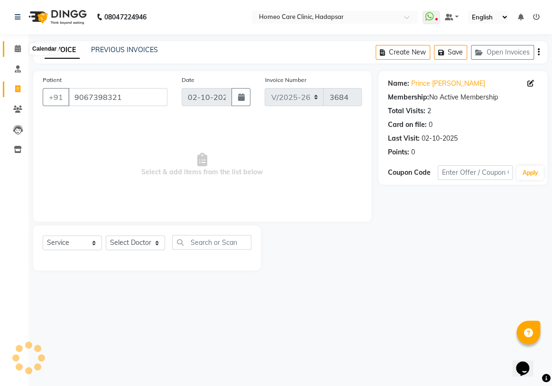
click at [17, 53] on span at bounding box center [17, 49] width 17 height 11
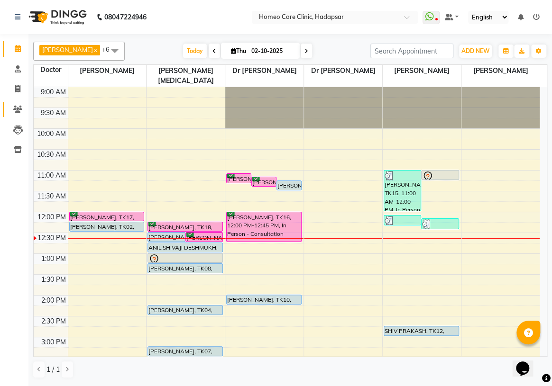
click at [17, 103] on link "Patients" at bounding box center [14, 110] width 23 height 16
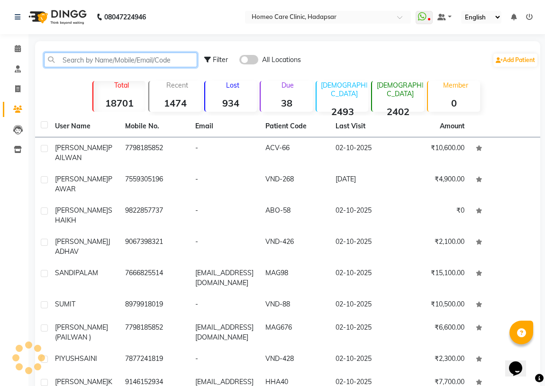
click at [86, 63] on input "text" at bounding box center [120, 60] width 153 height 15
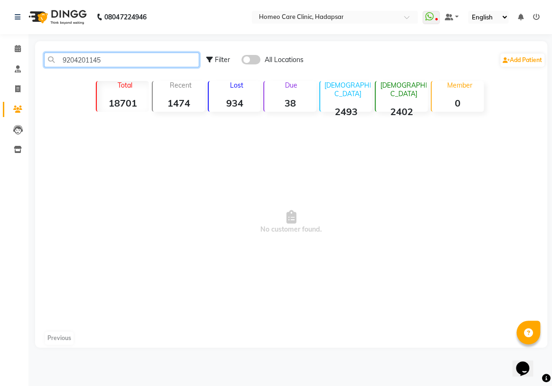
drag, startPoint x: 110, startPoint y: 60, endPoint x: 0, endPoint y: 57, distance: 109.5
click at [0, 57] on app-home "08047224946 Select Location × Homeo Care Clinic, Hadapsar WhatsApp Status ✕ Sta…" at bounding box center [276, 181] width 552 height 362
type input "9204201145"
click at [17, 48] on icon at bounding box center [18, 48] width 6 height 7
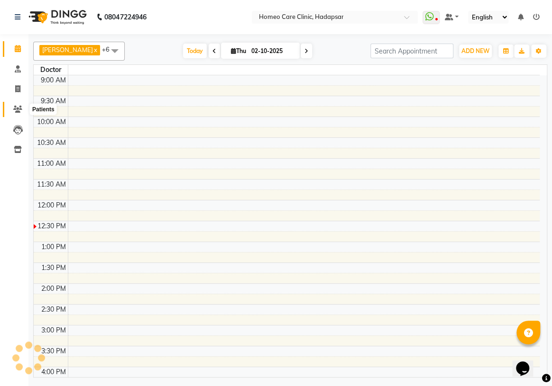
click at [12, 109] on span at bounding box center [17, 109] width 17 height 11
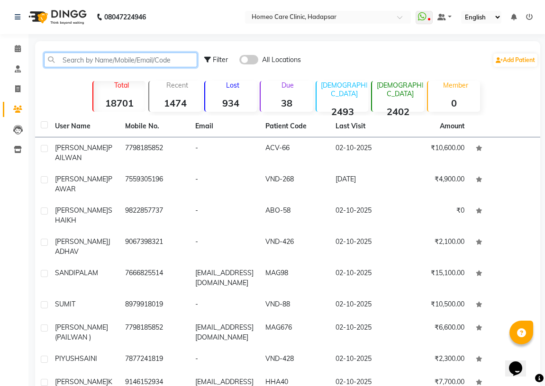
click at [65, 64] on input "text" at bounding box center [120, 60] width 153 height 15
paste input "9204201145"
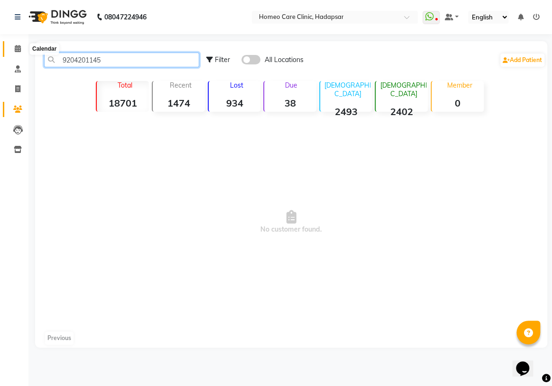
type input "9204201145"
click at [14, 46] on span at bounding box center [17, 49] width 17 height 11
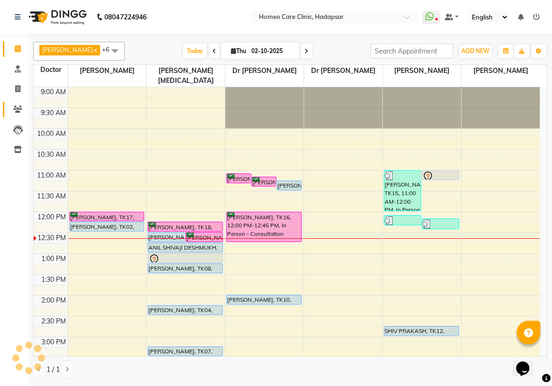
click at [20, 109] on icon at bounding box center [17, 109] width 9 height 7
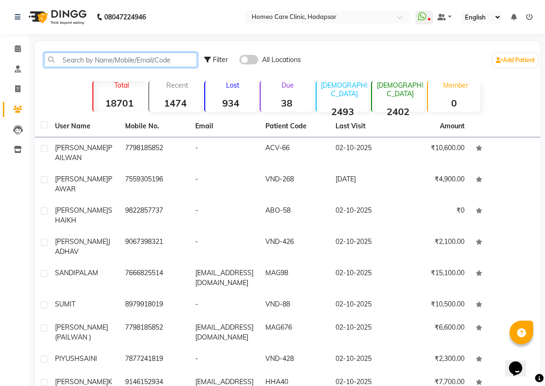
click at [81, 62] on input "text" at bounding box center [120, 60] width 153 height 15
paste input "9204201145"
type input "9204201145"
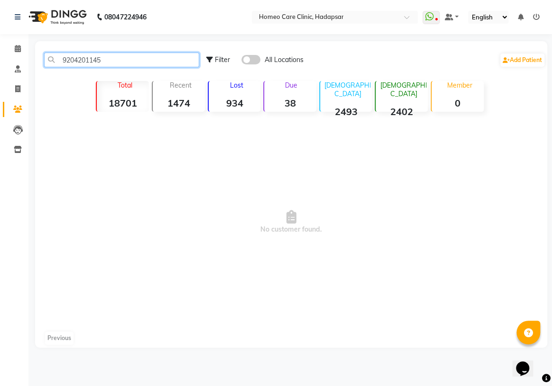
drag, startPoint x: 114, startPoint y: 58, endPoint x: 0, endPoint y: 66, distance: 114.5
click at [0, 58] on app-home "08047224946 Select Location × Homeo Care Clinic, Hadapsar WhatsApp Status ✕ Sta…" at bounding box center [276, 181] width 552 height 362
click at [120, 60] on input "[PERSON_NAME]" at bounding box center [121, 60] width 155 height 15
drag, startPoint x: 99, startPoint y: 60, endPoint x: 0, endPoint y: 83, distance: 101.8
click at [0, 78] on app-home "08047224946 Select Location × Homeo Care Clinic, Hadapsar WhatsApp Status ✕ Sta…" at bounding box center [276, 181] width 552 height 362
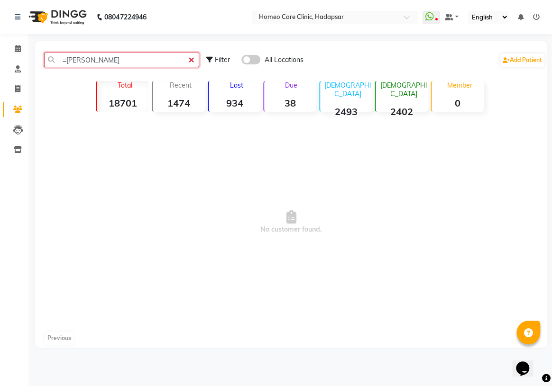
type input "ROY"
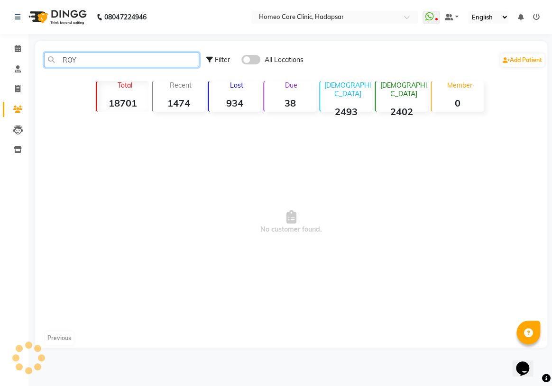
drag, startPoint x: 100, startPoint y: 54, endPoint x: 102, endPoint y: 66, distance: 13.0
click at [100, 55] on input "ROY" at bounding box center [121, 60] width 155 height 15
click at [102, 66] on input "ROY" at bounding box center [121, 60] width 155 height 15
drag, startPoint x: 102, startPoint y: 66, endPoint x: 0, endPoint y: 75, distance: 102.3
click at [0, 73] on app-home "08047224946 Select Location × Homeo Care Clinic, Hadapsar WhatsApp Status ✕ Sta…" at bounding box center [276, 181] width 552 height 362
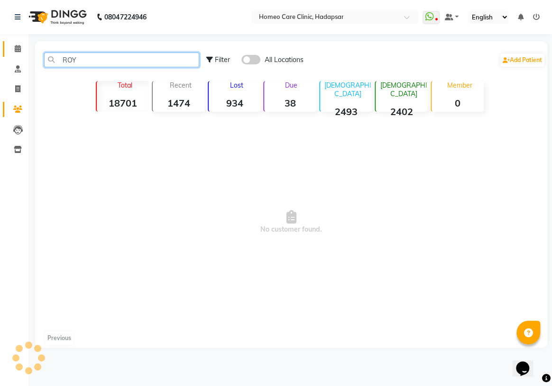
type input "ROY"
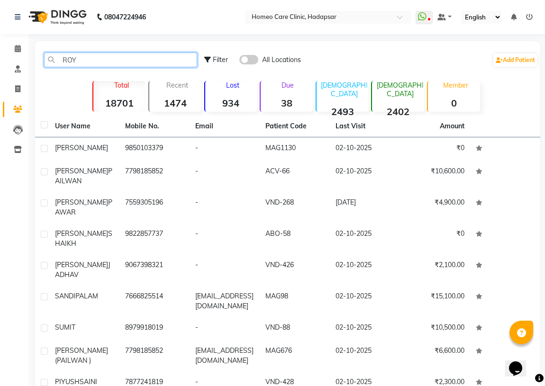
click at [0, 56] on app-home "08047224946 Select Location × Homeo Care Clinic, Hadapsar WhatsApp Status ✕ Sta…" at bounding box center [272, 233] width 545 height 467
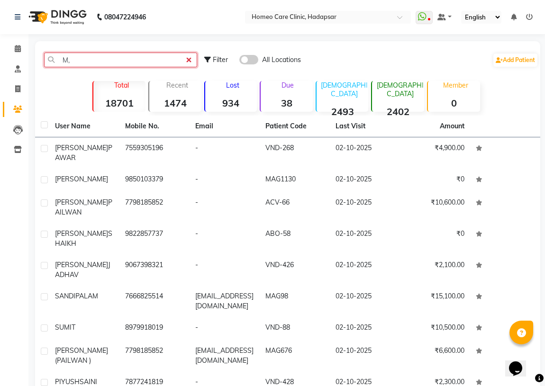
type input "M"
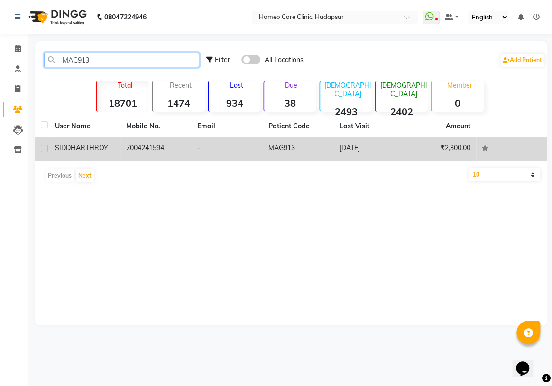
type input "MAG913"
click at [259, 157] on td "-" at bounding box center [227, 148] width 71 height 23
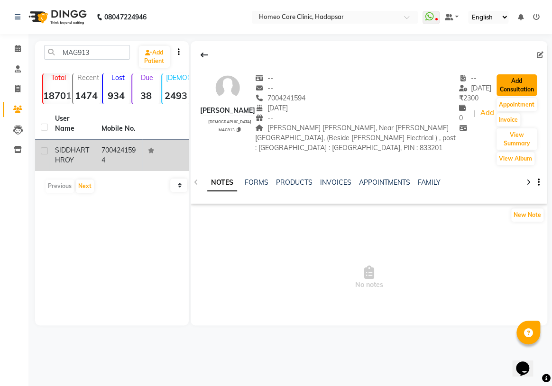
click at [516, 85] on button "Add Consultation" at bounding box center [516, 85] width 40 height 22
select select "[DEMOGRAPHIC_DATA]"
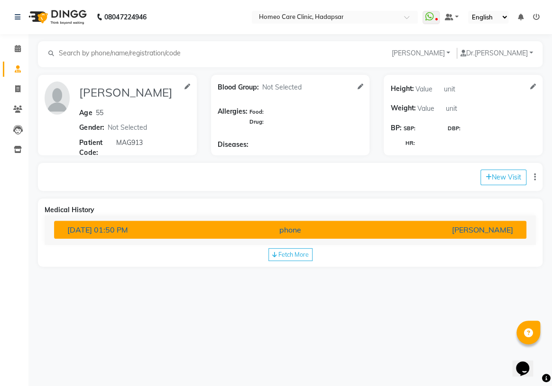
click at [230, 227] on div "phone" at bounding box center [289, 229] width 153 height 11
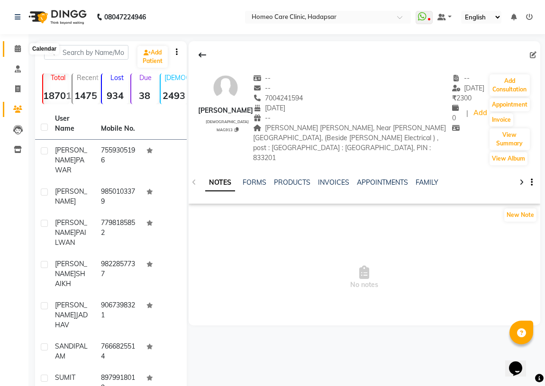
click at [17, 47] on icon at bounding box center [18, 48] width 6 height 7
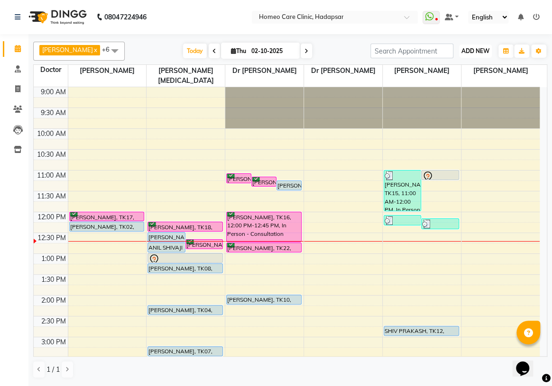
click at [485, 51] on span "ADD NEW" at bounding box center [475, 50] width 28 height 7
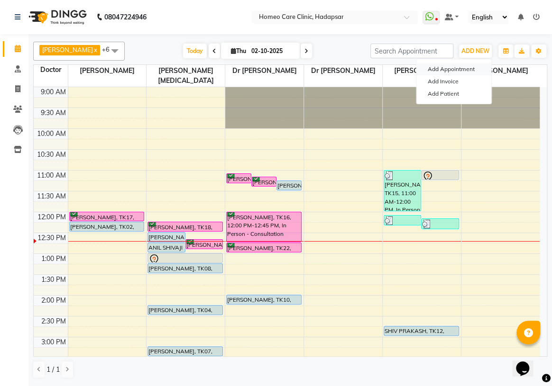
click at [463, 69] on button "Add Appointment" at bounding box center [453, 69] width 75 height 12
select select "tentative"
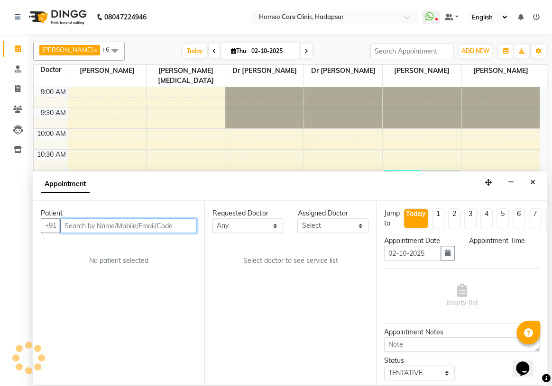
select select "600"
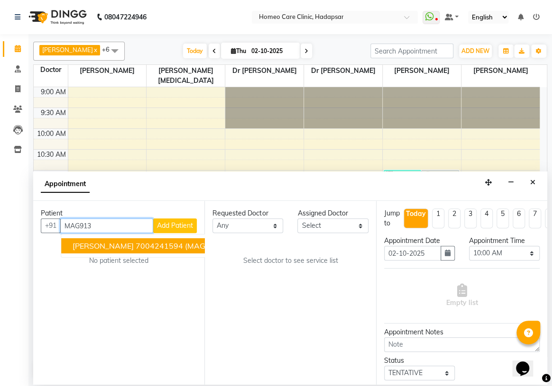
click at [91, 247] on span "[PERSON_NAME]" at bounding box center [103, 245] width 61 height 9
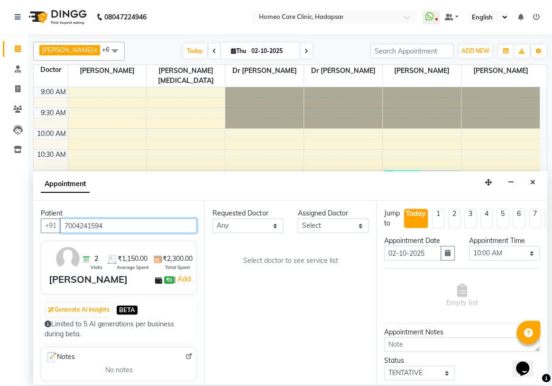
type input "7004241594"
click at [339, 226] on select "Select Dingg Support [PERSON_NAME] [PERSON_NAME] [PERSON_NAME] [PERSON_NAME][ME…" at bounding box center [332, 226] width 71 height 15
select select "70882"
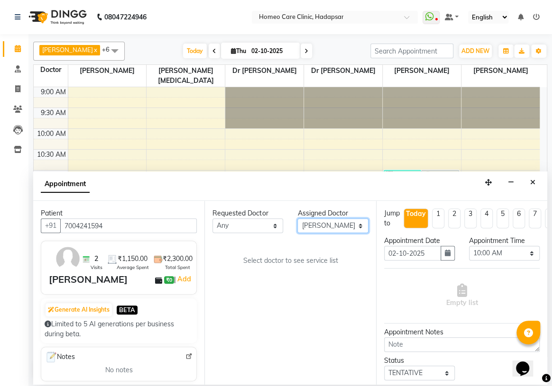
click at [297, 219] on select "Select Dingg Support [PERSON_NAME] [PERSON_NAME] [PERSON_NAME] [PERSON_NAME][ME…" at bounding box center [332, 226] width 71 height 15
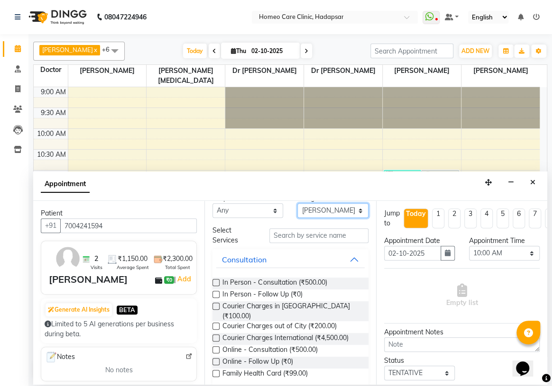
scroll to position [43, 0]
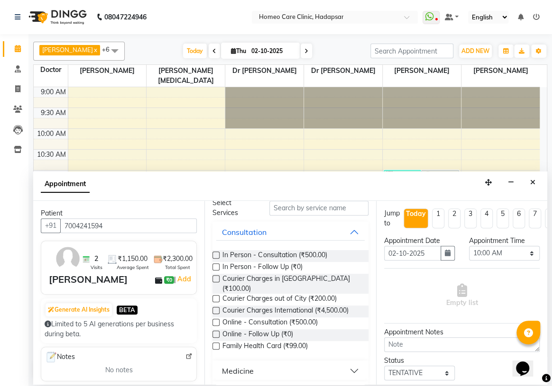
click at [215, 331] on label at bounding box center [215, 334] width 7 height 7
click at [215, 332] on input "checkbox" at bounding box center [215, 335] width 6 height 6
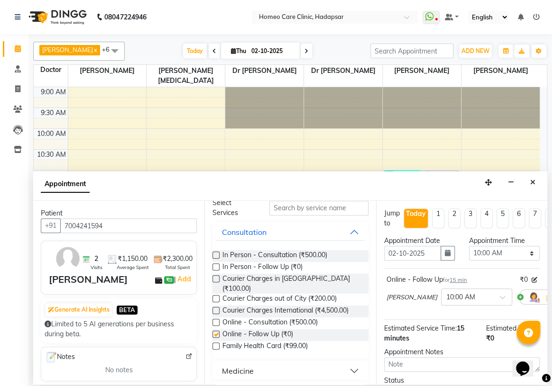
checkbox input "false"
click at [493, 249] on select "Select 10:00 AM 10:05 AM 10:10 AM 10:15 AM 10:20 AM 10:25 AM 10:30 AM 10:35 AM …" at bounding box center [504, 253] width 71 height 15
select select "765"
click at [469, 246] on select "Select 10:00 AM 10:05 AM 10:10 AM 10:15 AM 10:20 AM 10:25 AM 10:30 AM 10:35 AM …" at bounding box center [504, 253] width 71 height 15
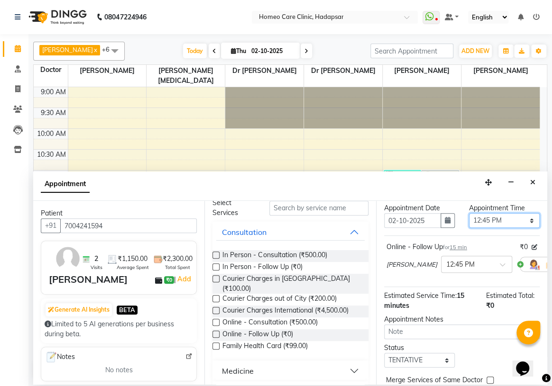
scroll to position [76, 0]
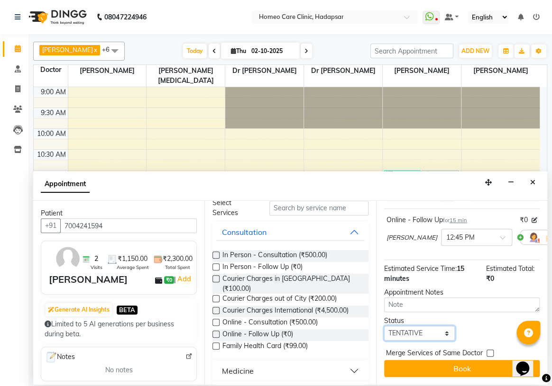
click at [402, 326] on select "Select TENTATIVE CONFIRM CHECK-IN UPCOMING" at bounding box center [419, 333] width 71 height 15
select select "confirm booking"
click at [384, 326] on select "Select TENTATIVE CONFIRM CHECK-IN UPCOMING" at bounding box center [419, 333] width 71 height 15
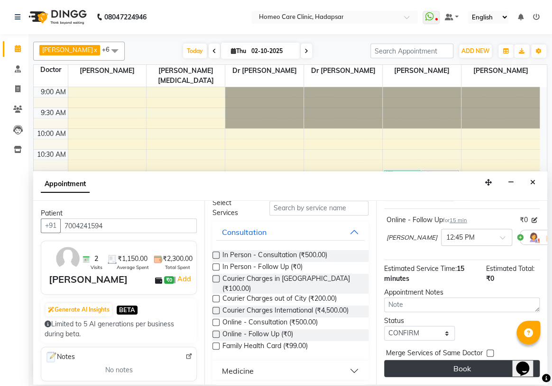
click at [406, 369] on button "Book" at bounding box center [461, 368] width 155 height 17
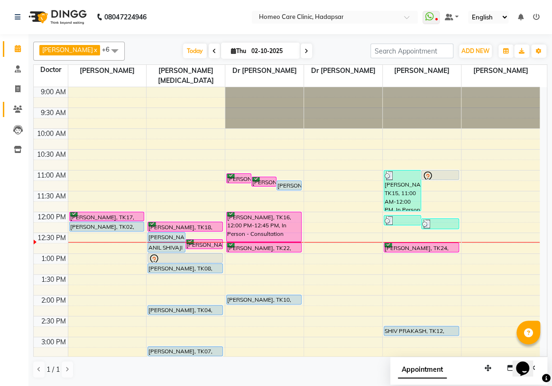
click at [14, 102] on link "Patients" at bounding box center [14, 110] width 23 height 16
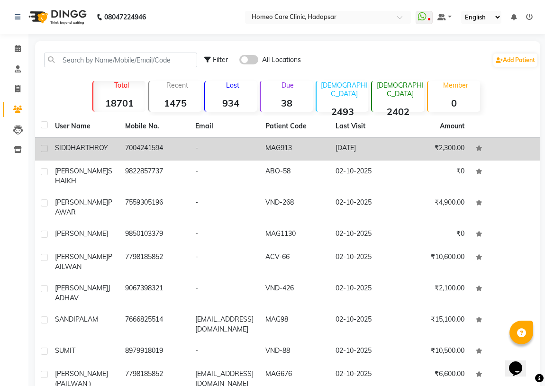
click at [180, 150] on td "7004241594" at bounding box center [154, 148] width 70 height 23
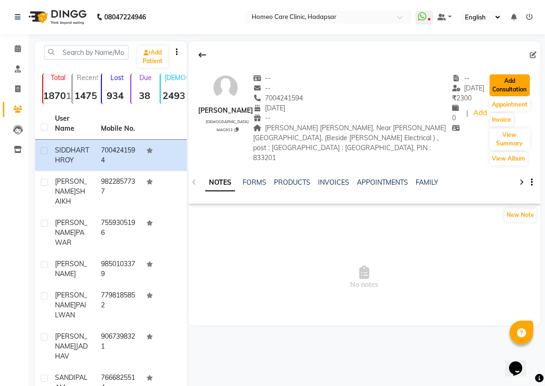
click at [524, 87] on button "Add Consultation" at bounding box center [510, 85] width 40 height 22
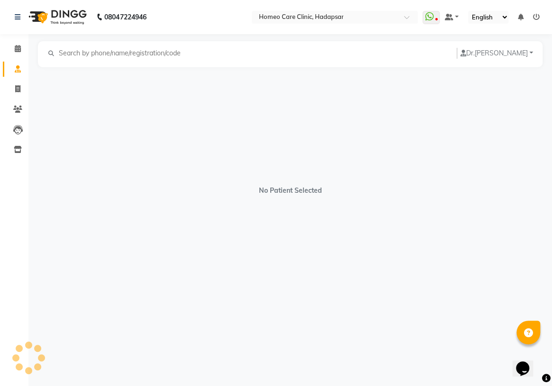
select select "[DEMOGRAPHIC_DATA]"
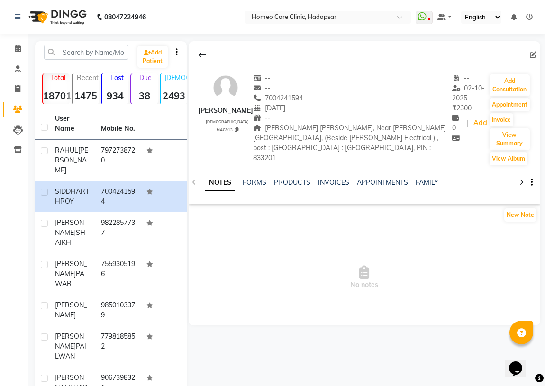
drag, startPoint x: 253, startPoint y: 98, endPoint x: 294, endPoint y: 100, distance: 40.8
click at [293, 97] on div "7004241594" at bounding box center [352, 98] width 199 height 10
copy span "7004241594"
click at [72, 52] on input "text" at bounding box center [86, 52] width 84 height 15
click at [12, 50] on span at bounding box center [17, 49] width 17 height 11
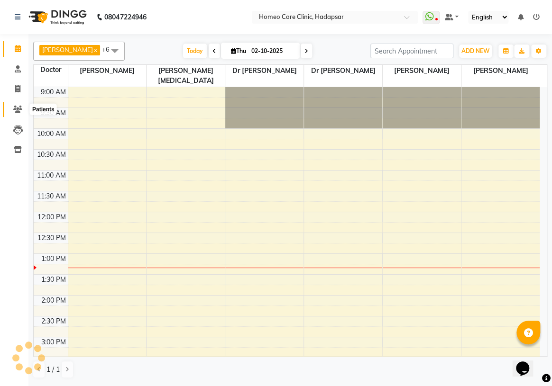
click at [10, 108] on span at bounding box center [17, 109] width 17 height 11
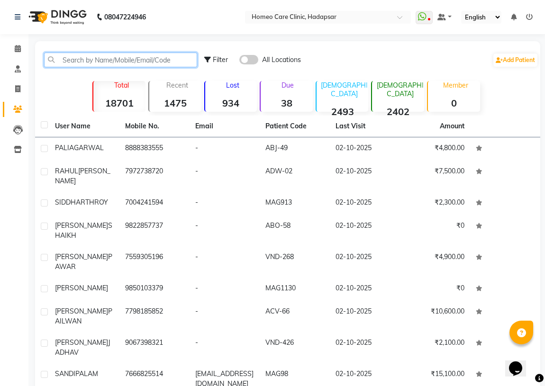
click at [79, 65] on input "text" at bounding box center [120, 60] width 153 height 15
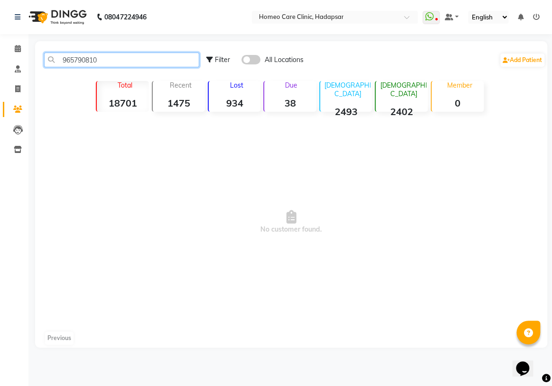
type input "9657908101"
drag, startPoint x: 110, startPoint y: 61, endPoint x: 0, endPoint y: 56, distance: 110.1
click at [0, 56] on app-home "08047224946 Select Location × Homeo Care Clinic, Hadapsar WhatsApp Status ✕ Sta…" at bounding box center [276, 181] width 552 height 362
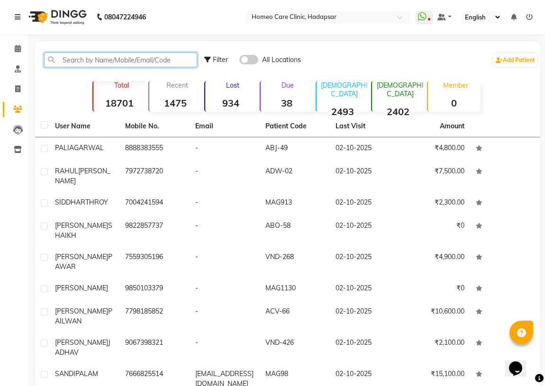
paste input "9657908101"
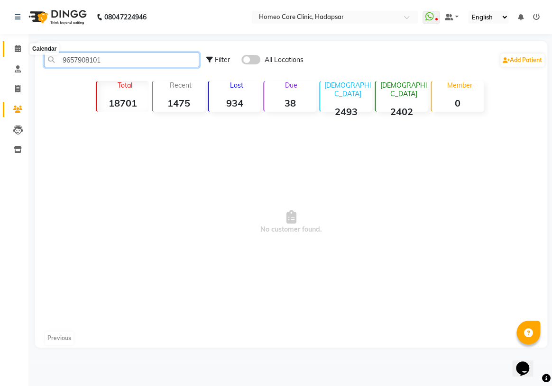
type input "9657908101"
click at [13, 49] on span at bounding box center [17, 49] width 17 height 11
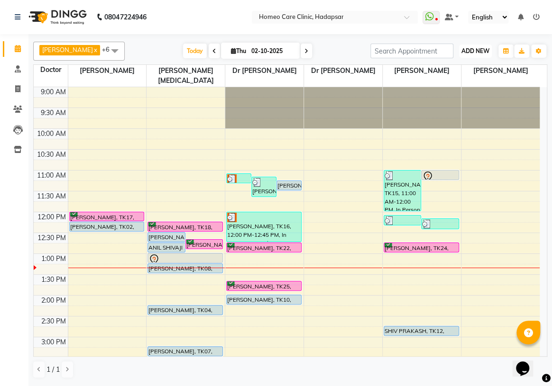
click at [478, 54] on span "ADD NEW" at bounding box center [475, 50] width 28 height 7
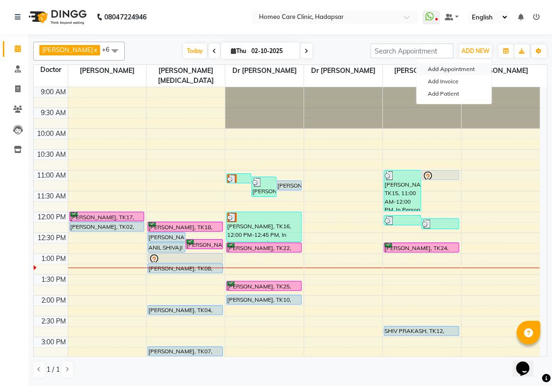
click at [453, 68] on button "Add Appointment" at bounding box center [453, 69] width 75 height 12
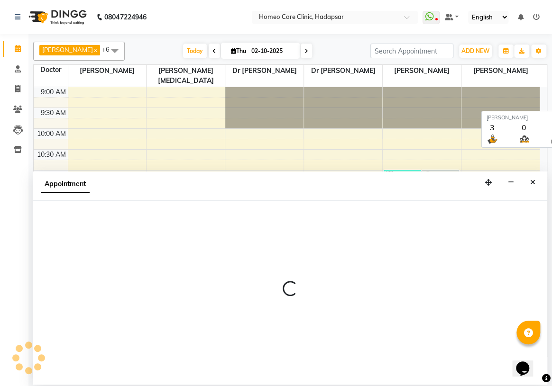
select select "tentative"
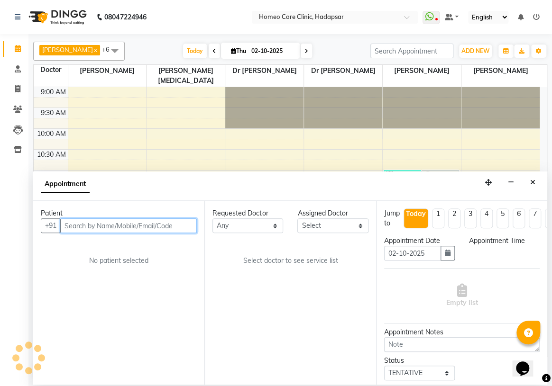
select select "600"
paste input "9657908101"
type input "9657908101"
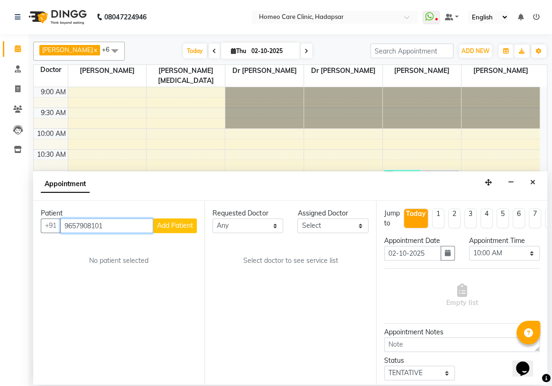
drag, startPoint x: 127, startPoint y: 229, endPoint x: 41, endPoint y: 300, distance: 111.2
click at [42, 295] on div "Patient [PHONE_NUMBER] Add Patient No patient selected" at bounding box center [118, 293] width 171 height 184
